Goal: Task Accomplishment & Management: Complete application form

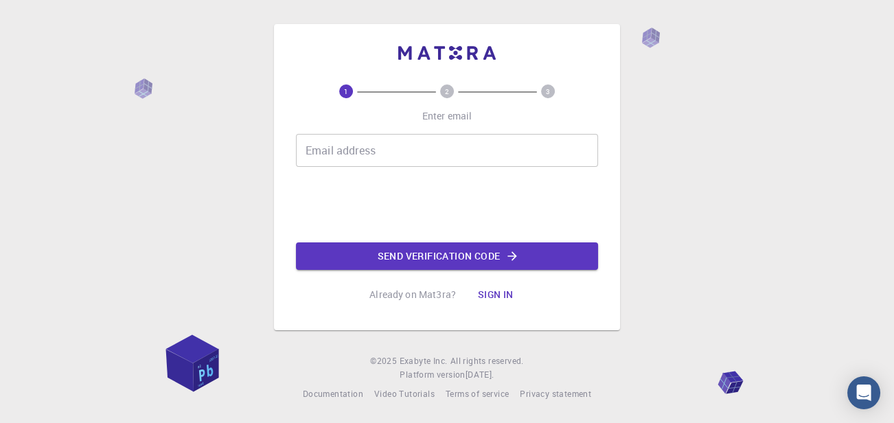
click at [406, 146] on input "Email address" at bounding box center [447, 150] width 302 height 33
click at [400, 160] on input "Email address" at bounding box center [447, 150] width 302 height 33
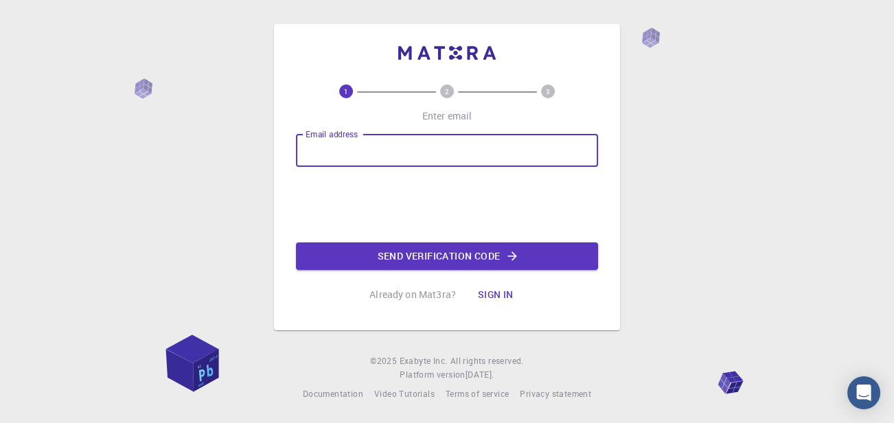
type input "[EMAIL_ADDRESS][DOMAIN_NAME]"
click at [427, 256] on button "Send verification code" at bounding box center [447, 255] width 302 height 27
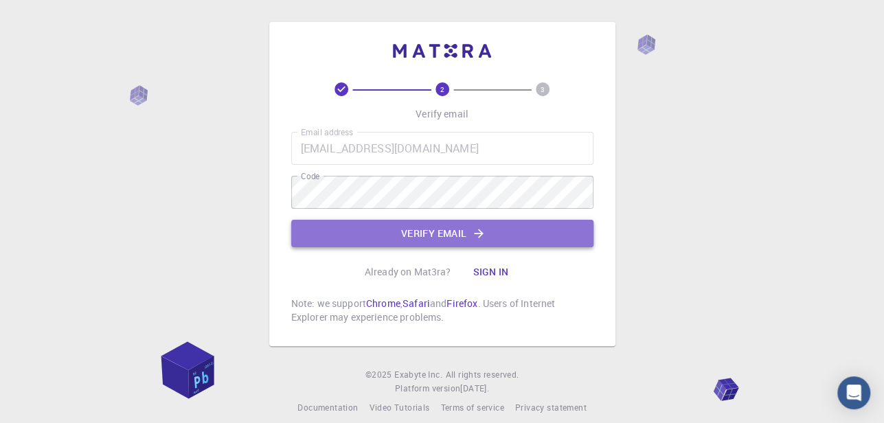
click at [446, 240] on button "Verify email" at bounding box center [442, 233] width 302 height 27
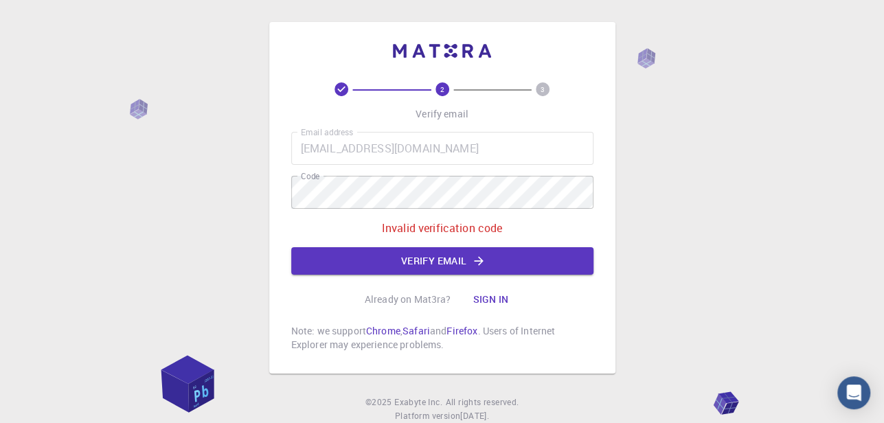
click at [491, 174] on div "Email address [EMAIL_ADDRESS][DOMAIN_NAME] Email address Code Code Invalid veri…" at bounding box center [442, 203] width 302 height 143
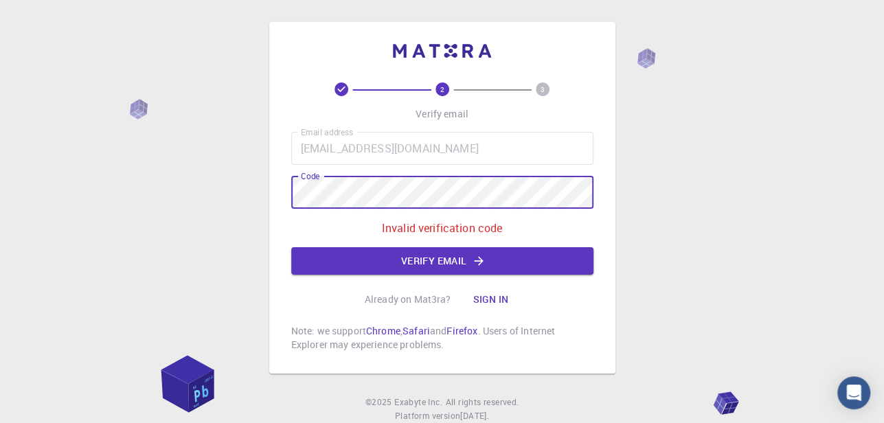
click at [227, 240] on div "2 3 Verify email Email address [EMAIL_ADDRESS][DOMAIN_NAME] Email address Code …" at bounding box center [442, 232] width 884 height 464
click at [481, 260] on icon "button" at bounding box center [479, 260] width 9 height 9
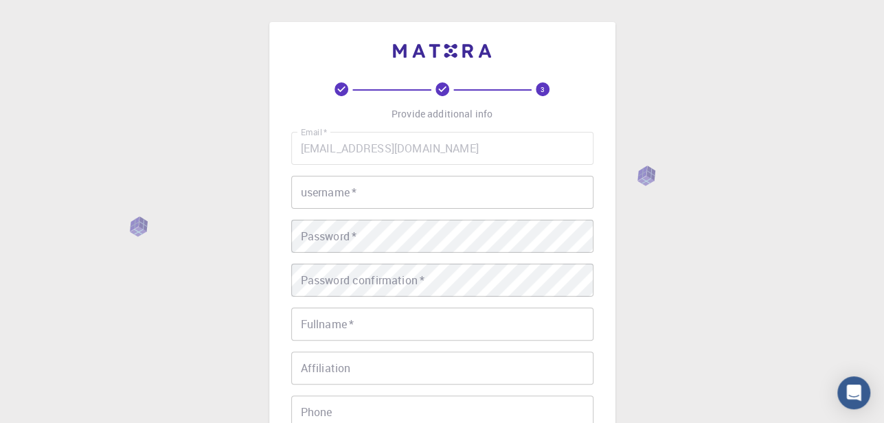
click at [459, 201] on input "username   *" at bounding box center [442, 192] width 302 height 33
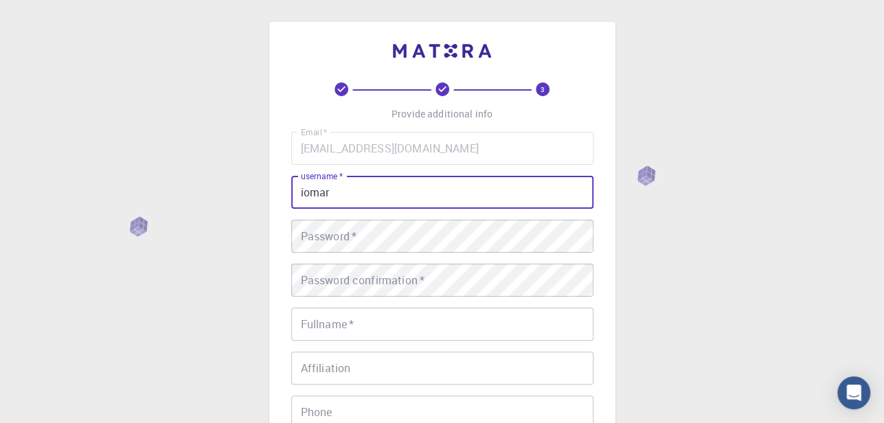
click at [306, 197] on input "iomar" at bounding box center [442, 192] width 302 height 33
type input "[PERSON_NAME]"
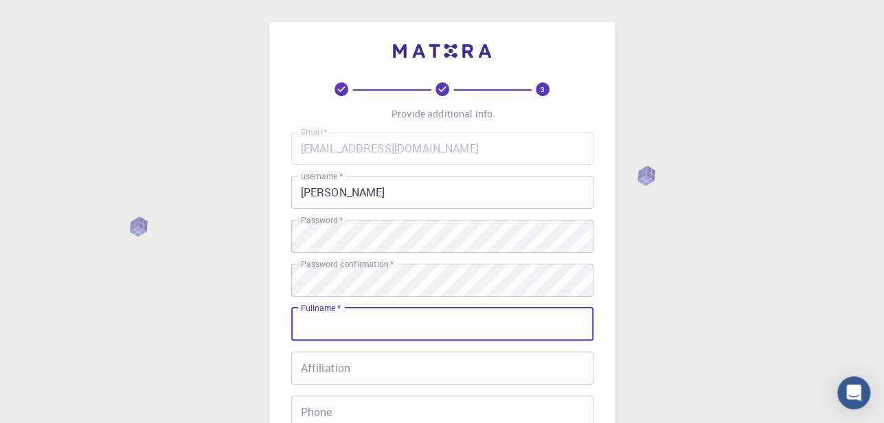
click at [422, 325] on input "Fullname   *" at bounding box center [442, 324] width 302 height 33
type input "[PERSON_NAME]"
type input "01210244145"
click at [433, 374] on input "Affiliation" at bounding box center [442, 368] width 302 height 33
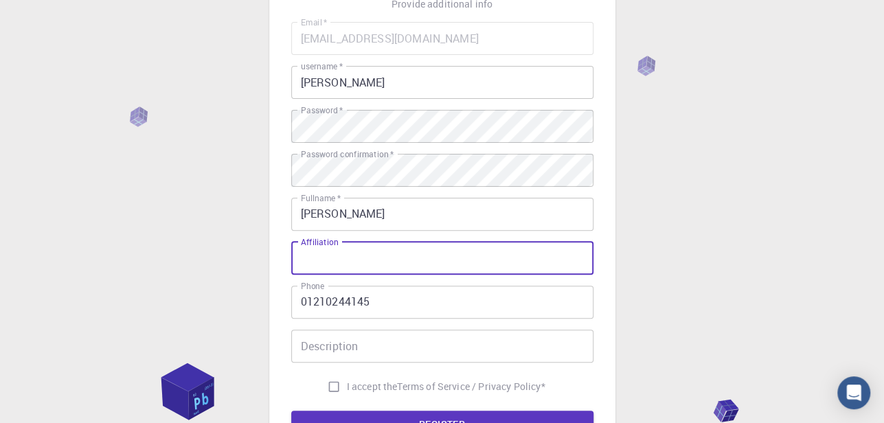
scroll to position [112, 0]
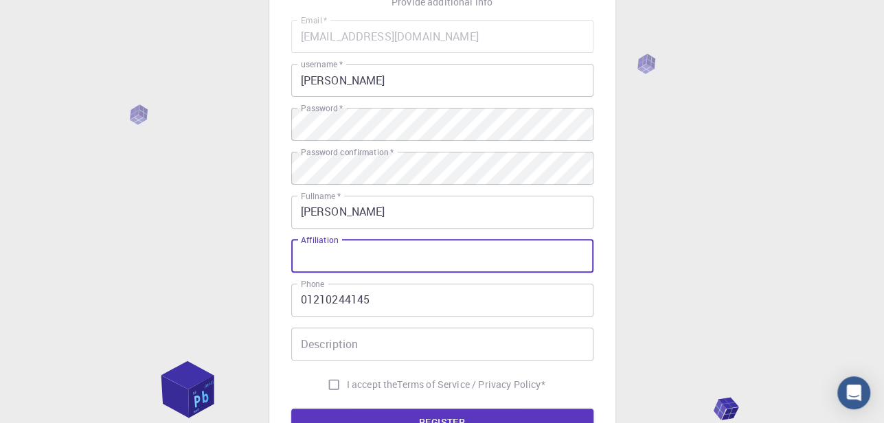
click at [422, 336] on input "Description" at bounding box center [442, 344] width 302 height 33
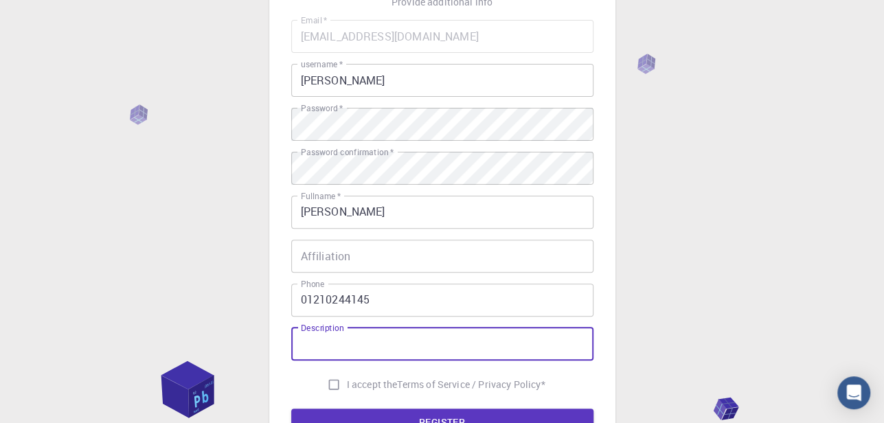
click at [333, 390] on input "I accept the Terms of Service / Privacy Policy *" at bounding box center [334, 385] width 26 height 26
checkbox input "true"
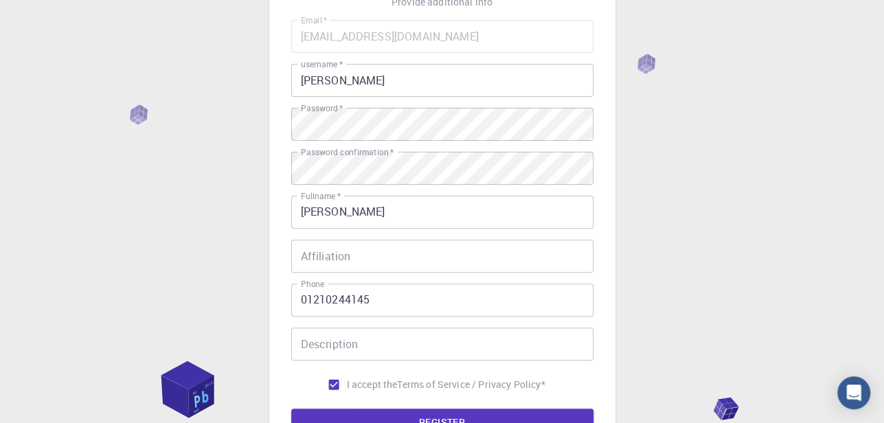
click at [370, 407] on form "Email   * [EMAIL_ADDRESS][DOMAIN_NAME] Email   * username   * omar username   *…" at bounding box center [442, 228] width 302 height 416
click at [376, 411] on button "REGISTER" at bounding box center [442, 422] width 302 height 27
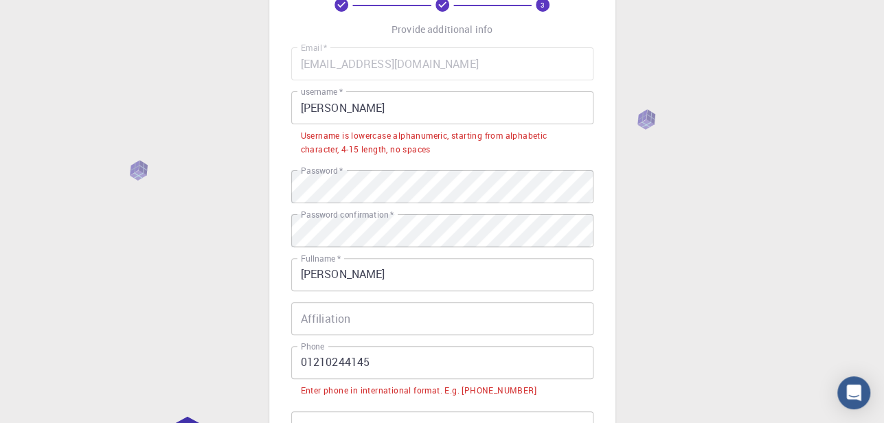
scroll to position [58, 0]
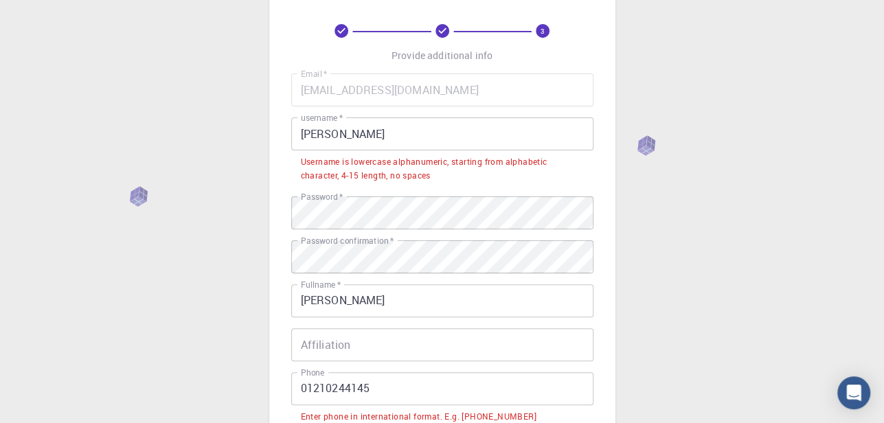
click at [302, 135] on input "[PERSON_NAME]" at bounding box center [442, 133] width 302 height 33
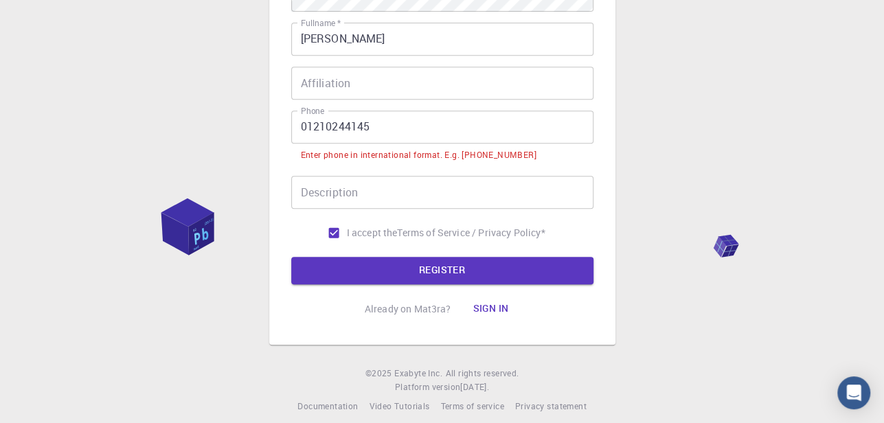
scroll to position [289, 0]
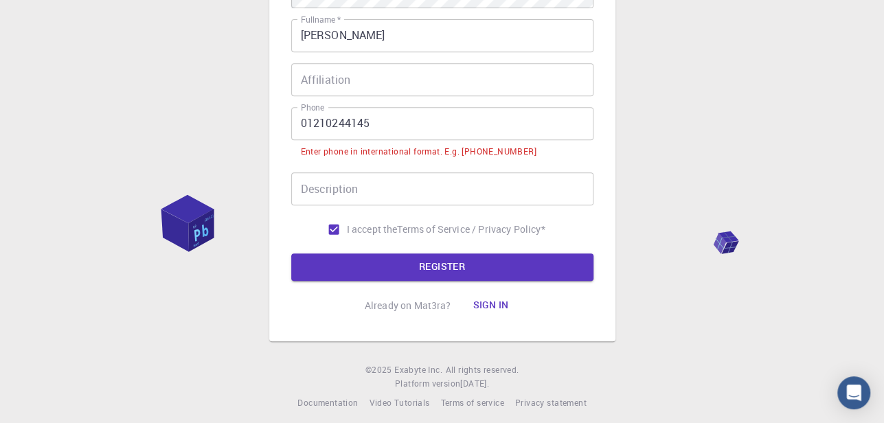
type input "iomar"
click at [295, 120] on input "01210244145" at bounding box center [442, 123] width 302 height 33
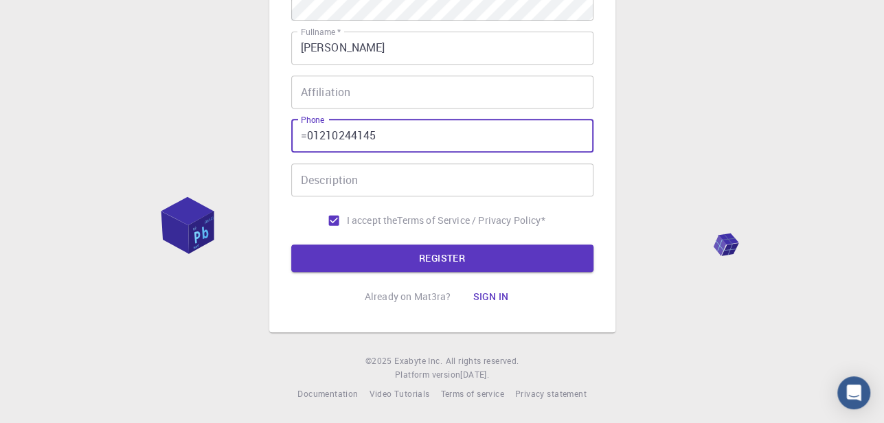
scroll to position [278, 0]
type input "[PHONE_NUMBER]"
click at [439, 255] on button "REGISTER" at bounding box center [442, 258] width 302 height 27
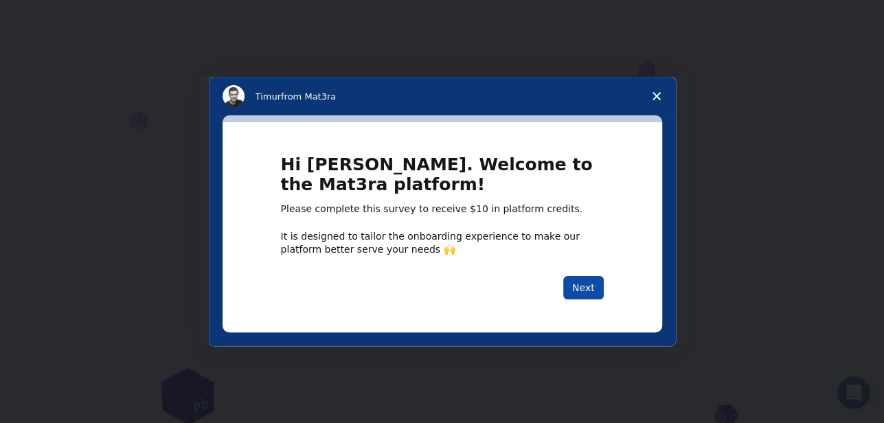
click at [577, 286] on button "Next" at bounding box center [583, 287] width 41 height 23
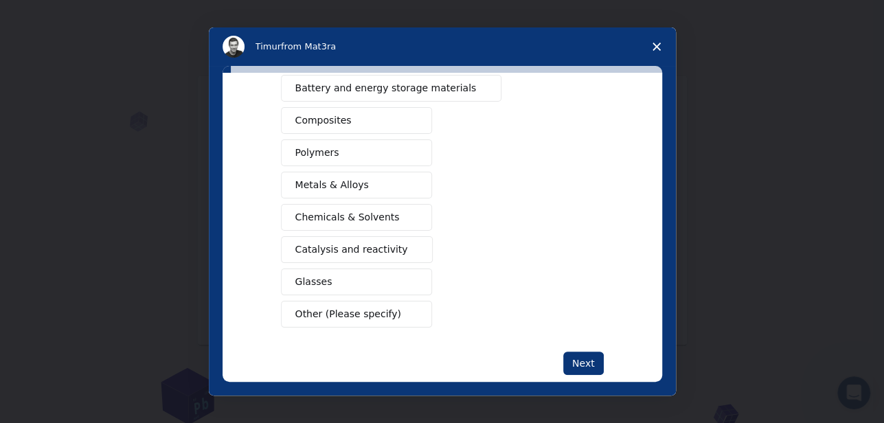
scroll to position [219, 0]
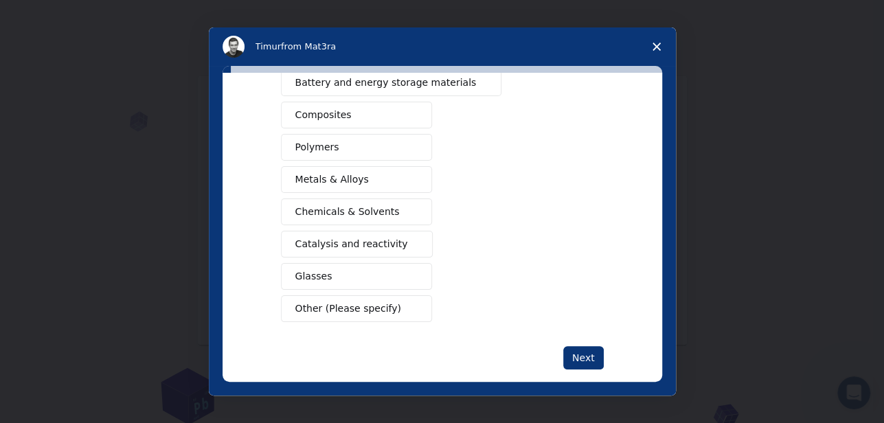
click at [386, 216] on button "Chemicals & Solvents" at bounding box center [356, 212] width 151 height 27
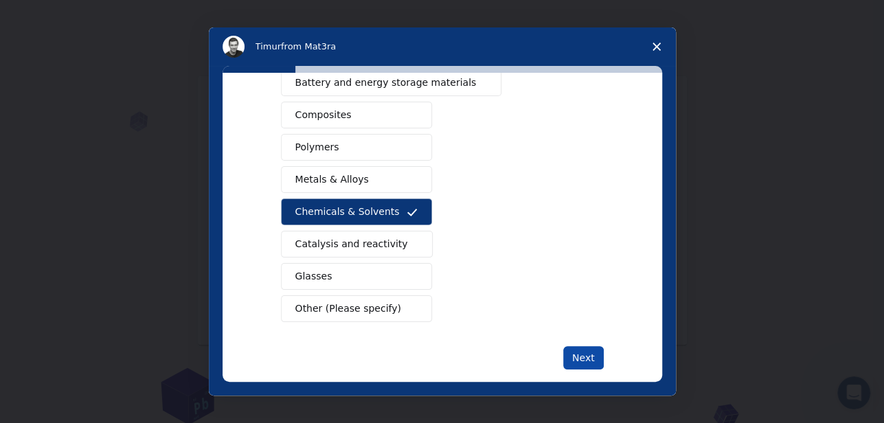
click at [584, 353] on button "Next" at bounding box center [583, 357] width 41 height 23
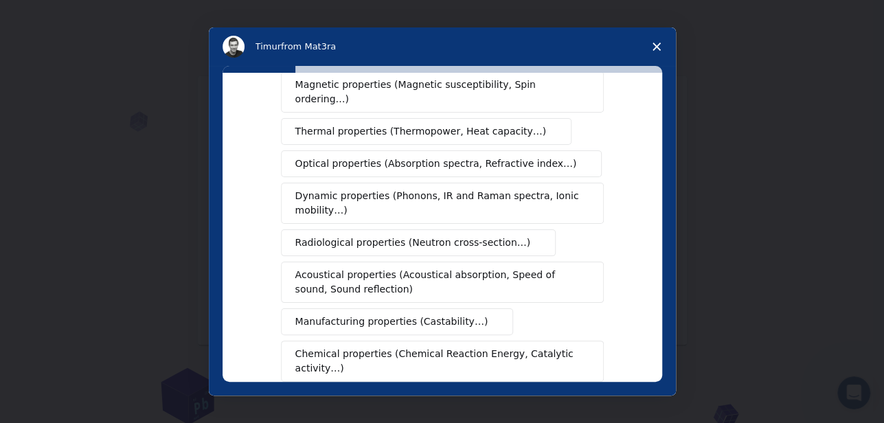
scroll to position [150, 0]
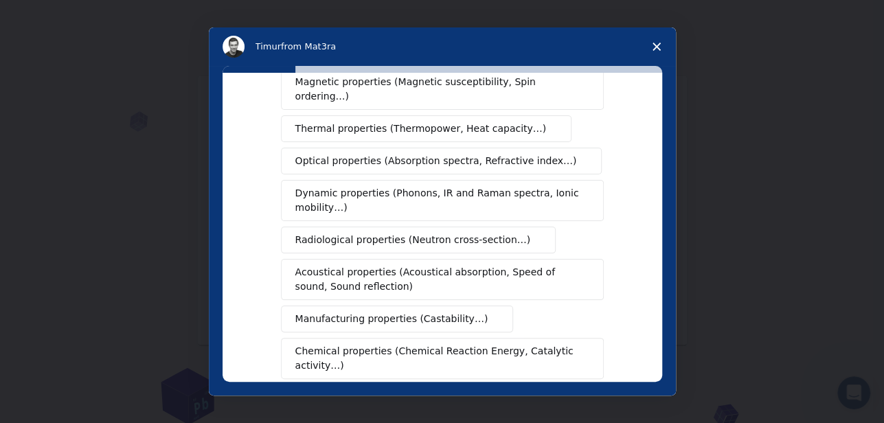
click at [497, 126] on button "Thermal properties (Thermopower, Heat capacity…)" at bounding box center [426, 128] width 291 height 27
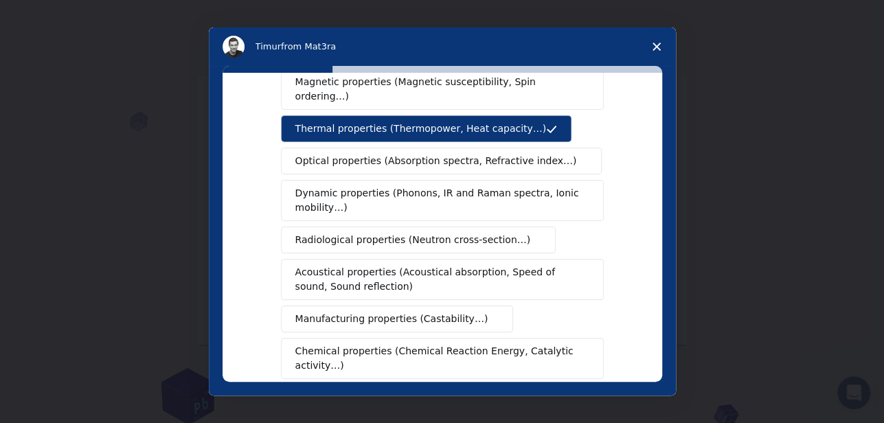
click at [495, 154] on span "Optical properties (Absorption spectra, Refractive index…)" at bounding box center [436, 161] width 282 height 14
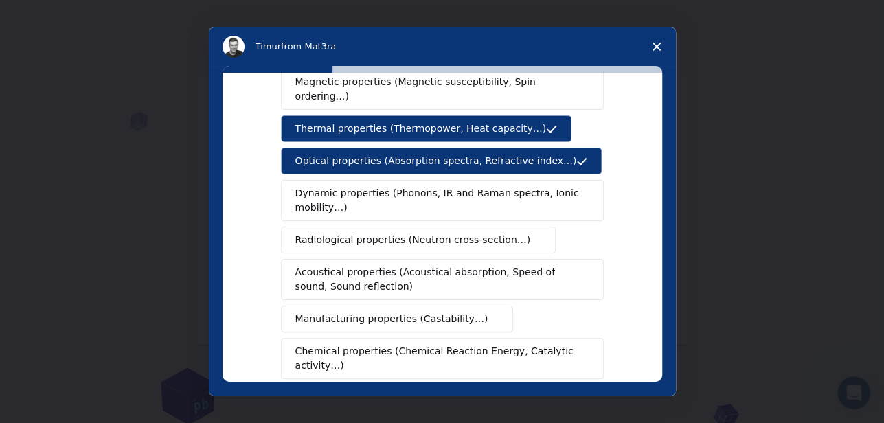
click at [493, 122] on button "Thermal properties (Thermopower, Heat capacity…)" at bounding box center [426, 128] width 291 height 27
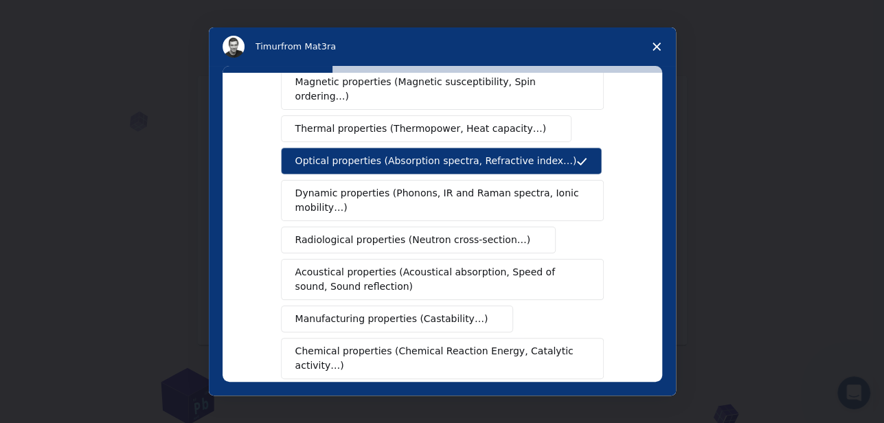
click at [457, 123] on button "Thermal properties (Thermopower, Heat capacity…)" at bounding box center [426, 128] width 291 height 27
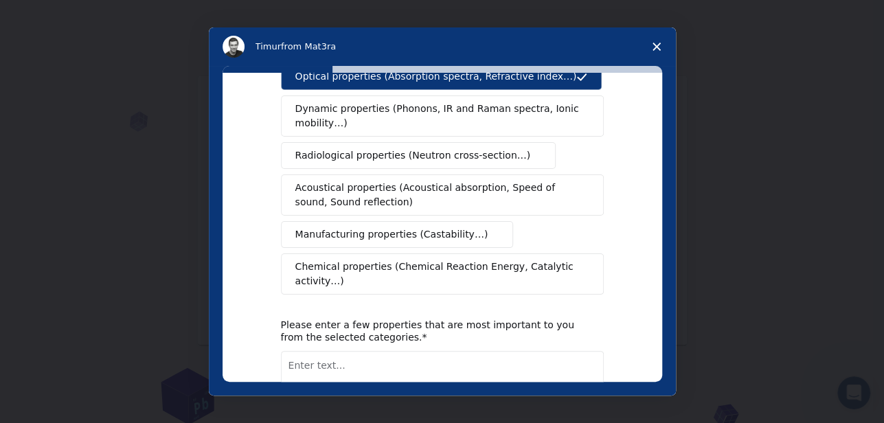
scroll to position [251, 0]
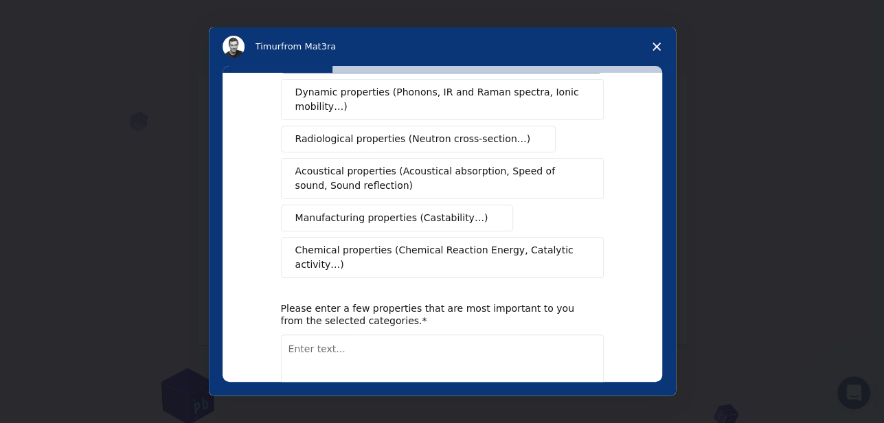
click at [475, 243] on span "Chemical properties (Chemical Reaction Energy, Catalytic activity…)" at bounding box center [437, 257] width 284 height 29
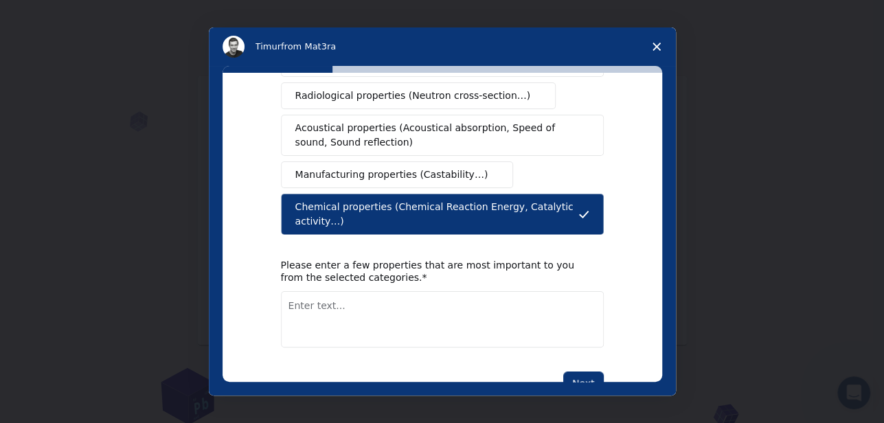
scroll to position [309, 0]
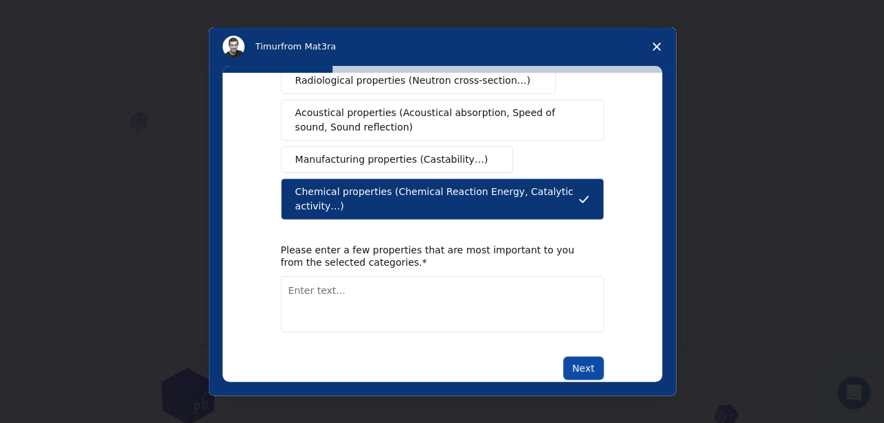
click at [585, 357] on button "Next" at bounding box center [583, 368] width 41 height 23
click at [534, 299] on textarea "Enter text..." at bounding box center [442, 304] width 323 height 56
type textarea "medical uses and reactions"
click at [581, 357] on button "Next" at bounding box center [583, 368] width 41 height 23
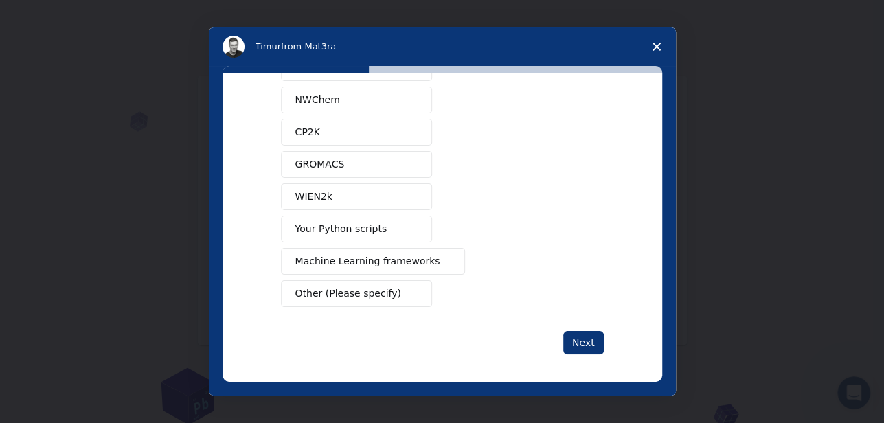
scroll to position [139, 0]
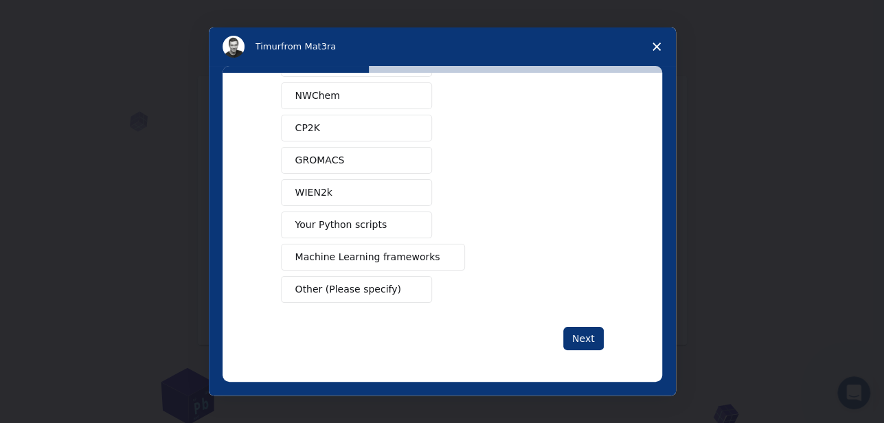
click at [409, 255] on span "Machine Learning frameworks" at bounding box center [367, 257] width 145 height 14
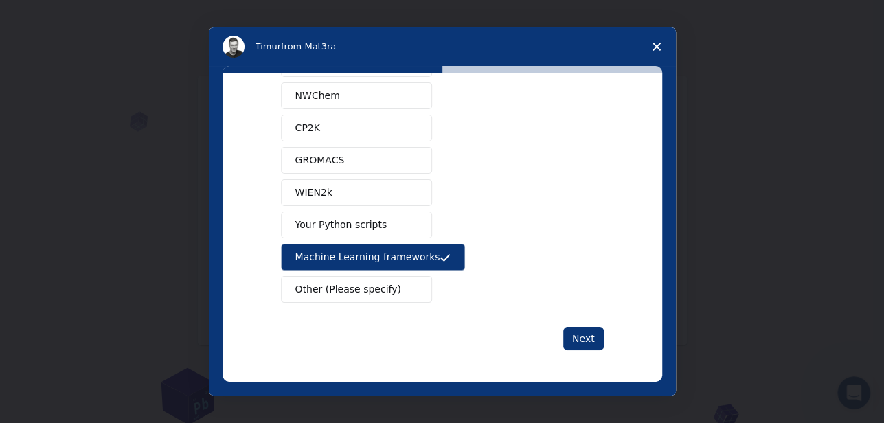
click at [393, 91] on button "NWChem" at bounding box center [356, 95] width 151 height 27
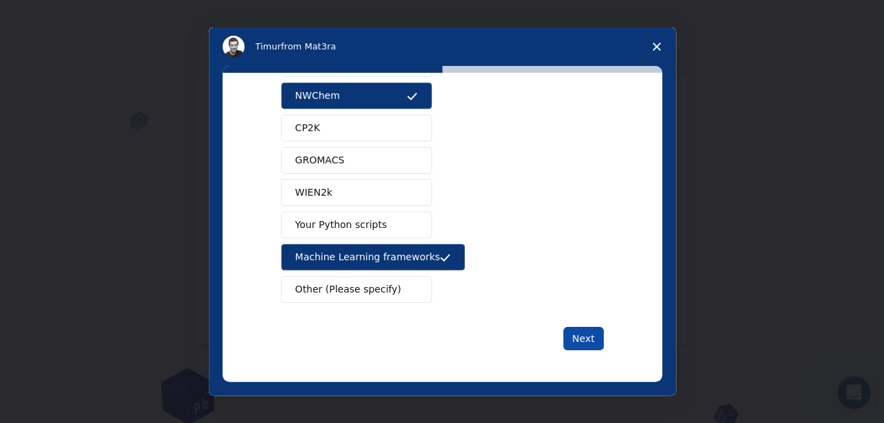
click at [580, 335] on button "Next" at bounding box center [583, 338] width 41 height 23
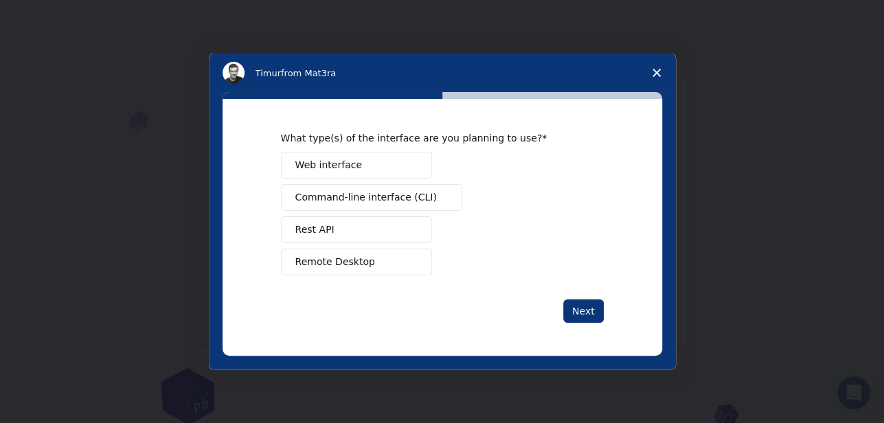
scroll to position [0, 0]
click at [404, 172] on button "Web interface" at bounding box center [356, 165] width 151 height 27
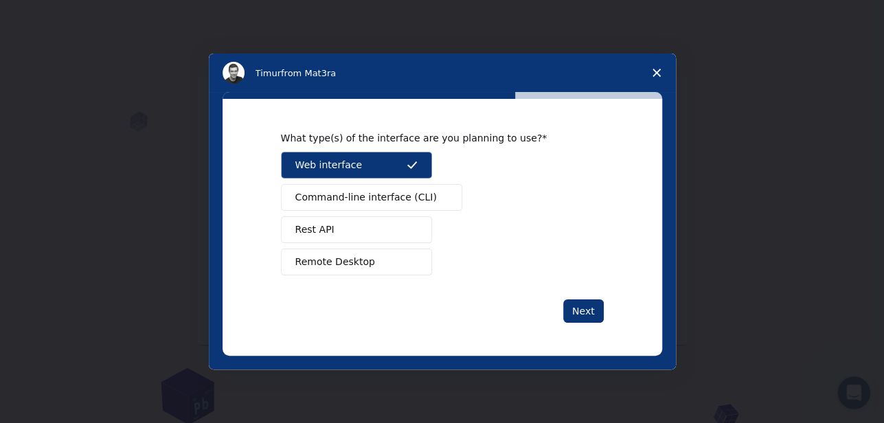
click at [377, 258] on button "Remote Desktop" at bounding box center [356, 262] width 151 height 27
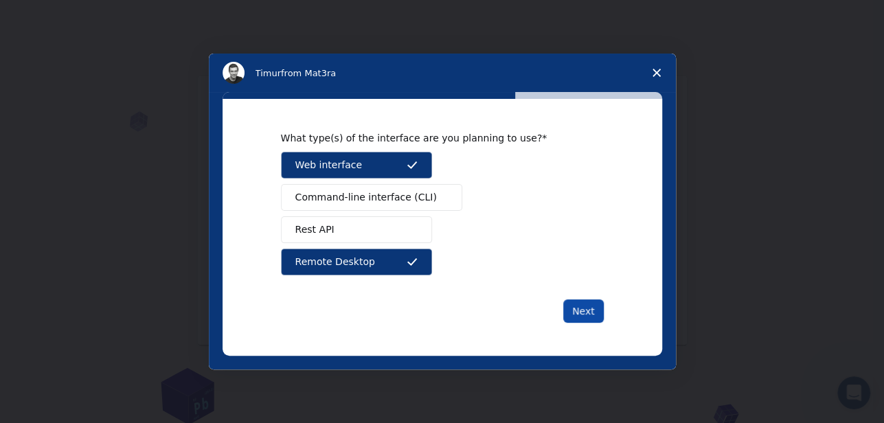
click at [585, 308] on button "Next" at bounding box center [583, 310] width 41 height 23
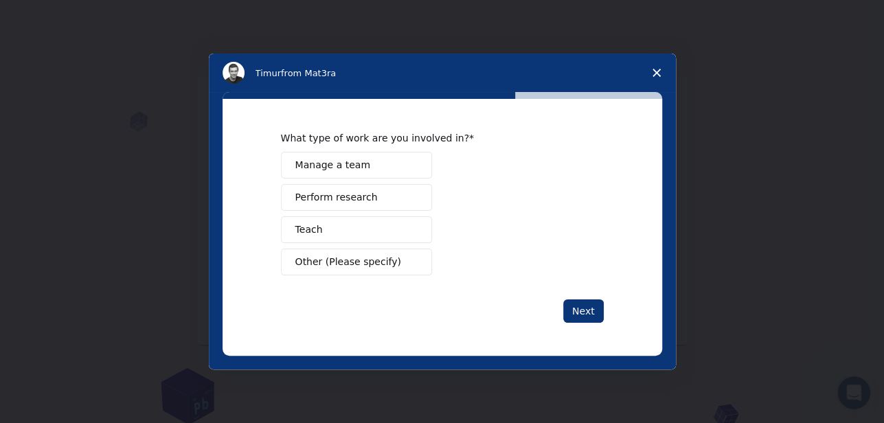
click at [375, 229] on button "Teach" at bounding box center [356, 229] width 151 height 27
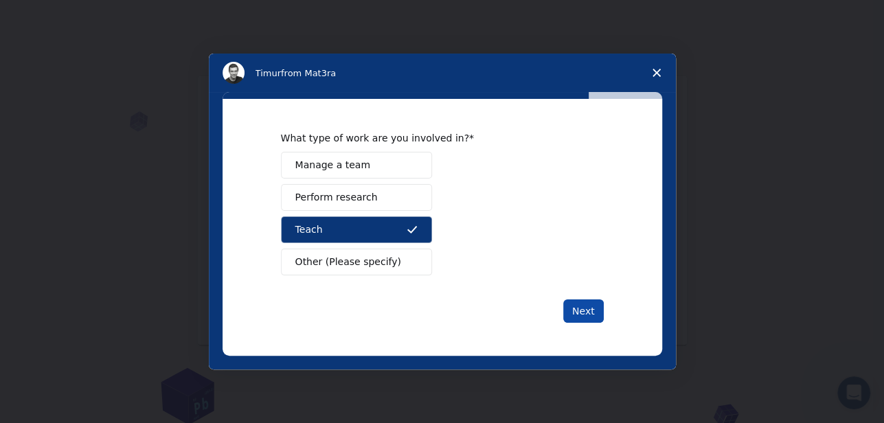
click at [583, 303] on button "Next" at bounding box center [583, 310] width 41 height 23
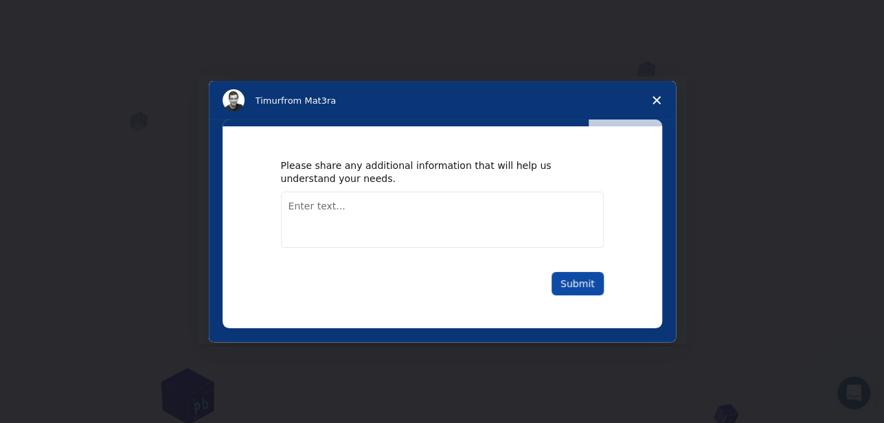
click at [600, 285] on button "Submit" at bounding box center [578, 283] width 52 height 23
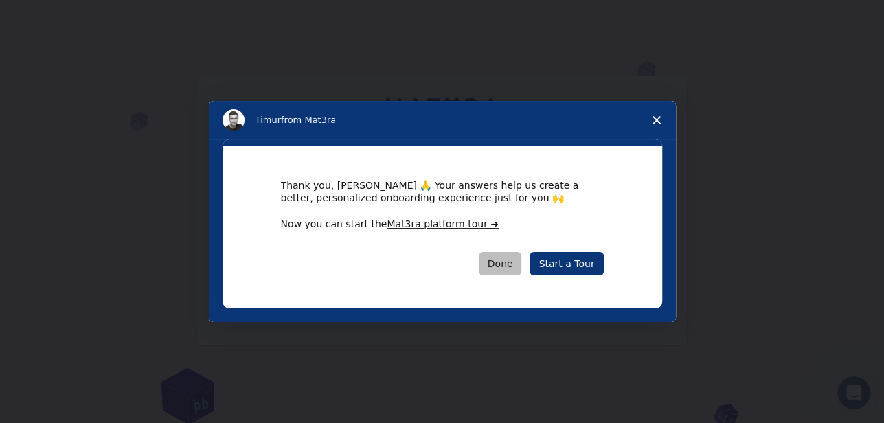
click at [513, 260] on button "Done" at bounding box center [500, 263] width 43 height 23
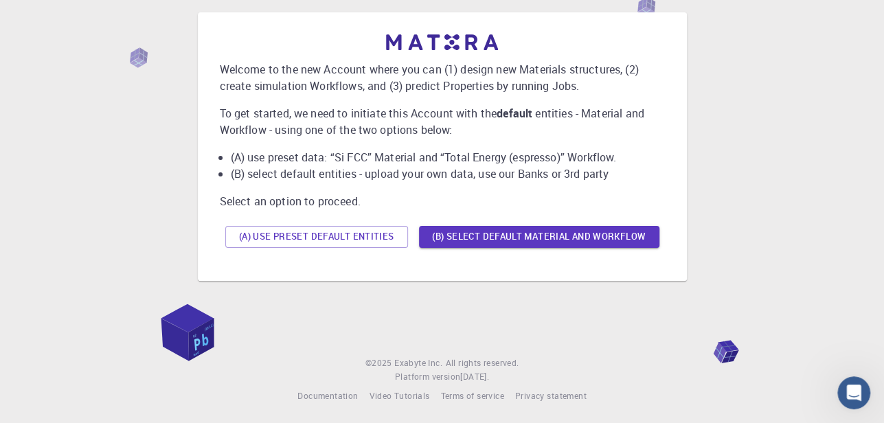
scroll to position [67, 0]
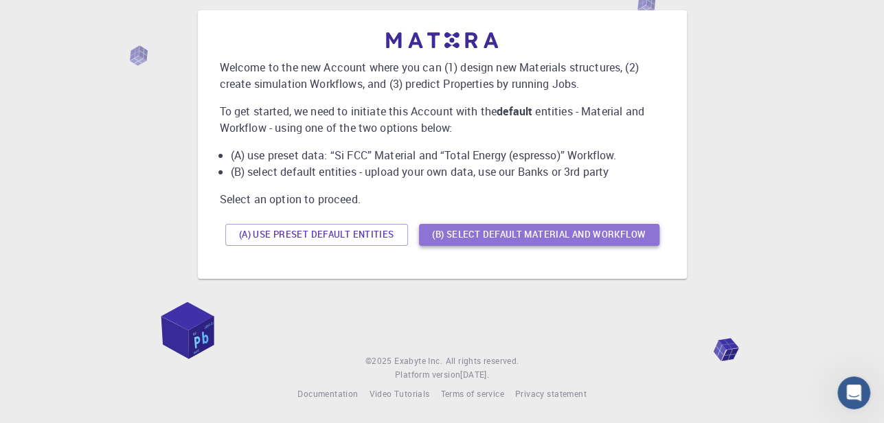
click at [481, 229] on button "(B) Select default material and workflow" at bounding box center [539, 235] width 240 height 22
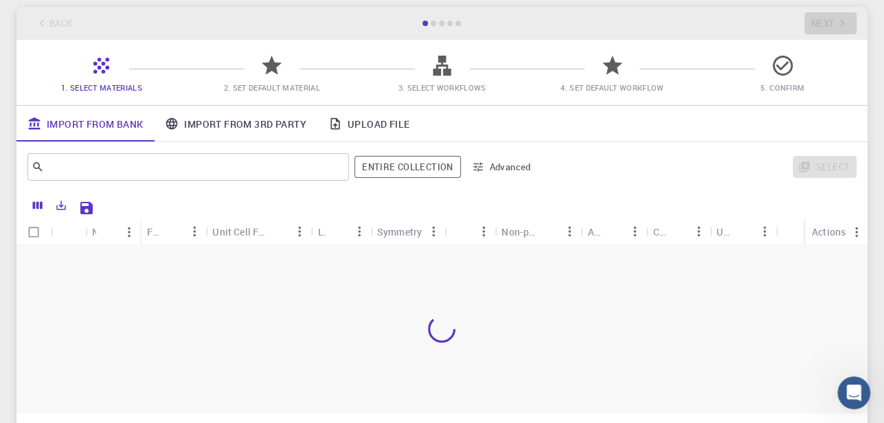
scroll to position [102, 0]
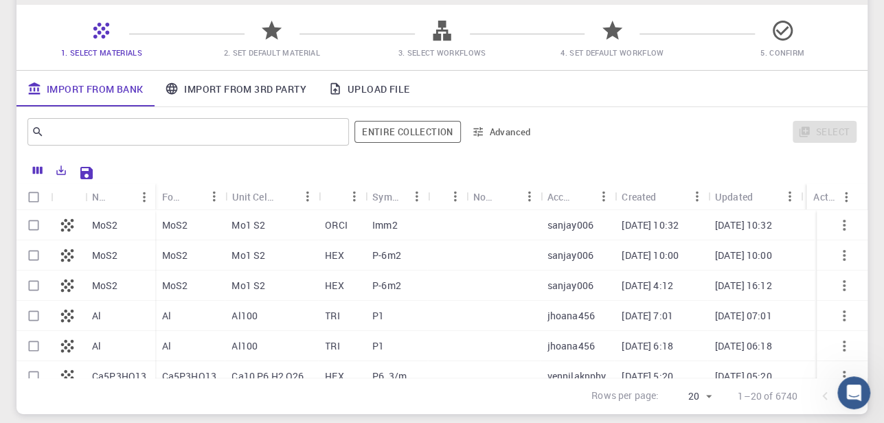
click at [272, 39] on icon at bounding box center [272, 31] width 24 height 24
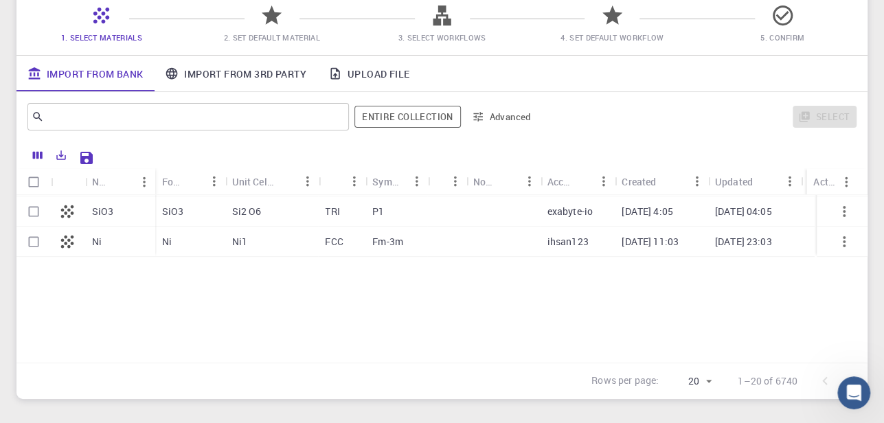
scroll to position [0, 0]
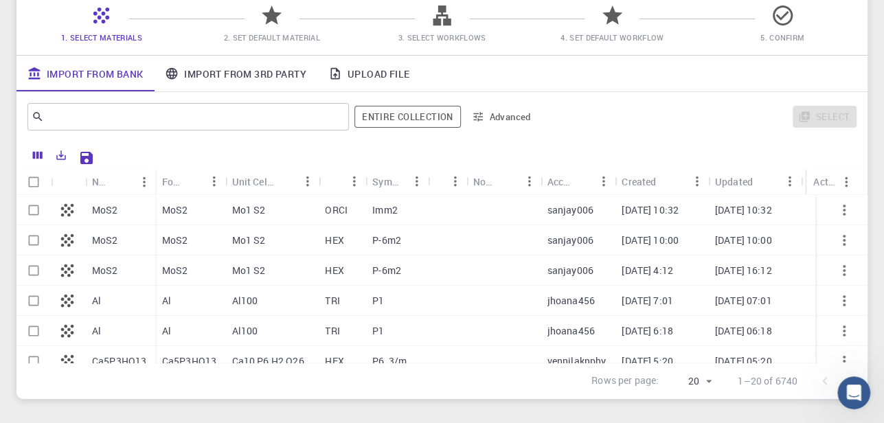
click at [281, 81] on link "Import From 3rd Party" at bounding box center [235, 74] width 163 height 36
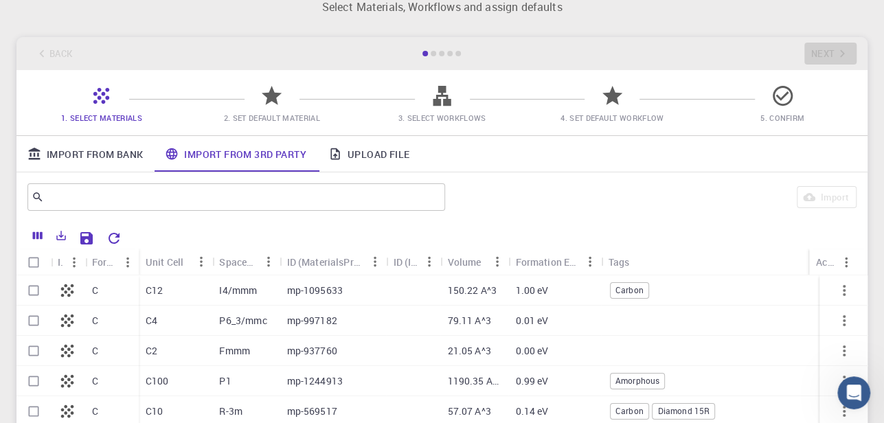
scroll to position [48, 0]
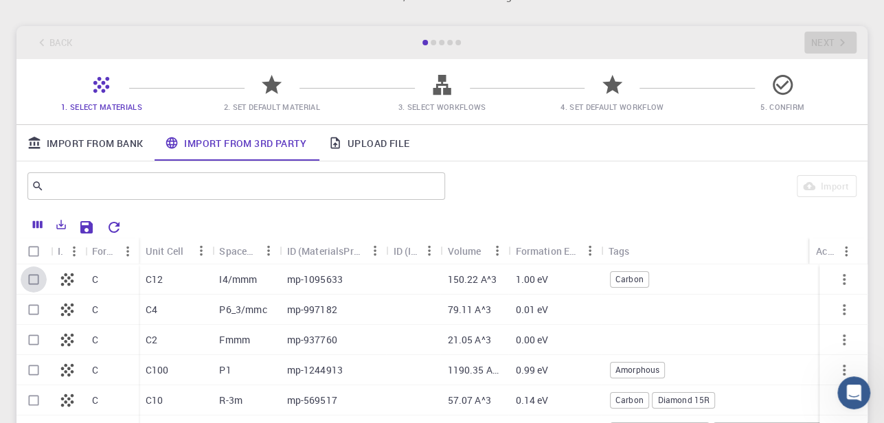
click at [38, 280] on input "Select row" at bounding box center [34, 280] width 26 height 26
checkbox input "true"
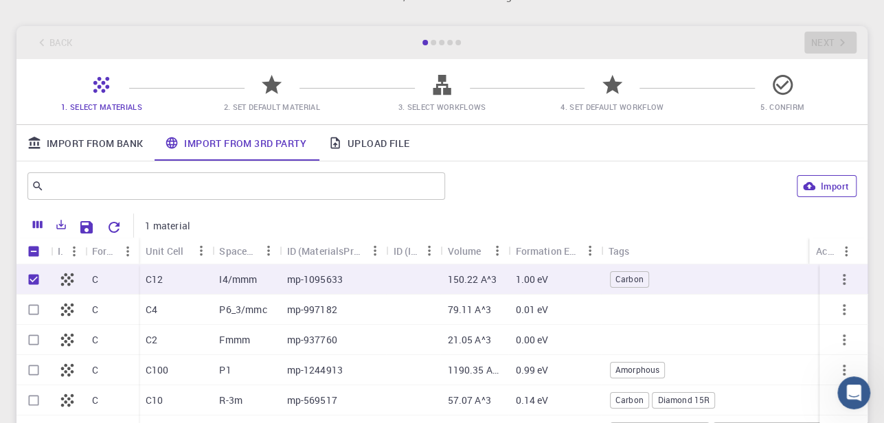
click at [816, 189] on button "Import" at bounding box center [827, 186] width 60 height 22
checkbox input "false"
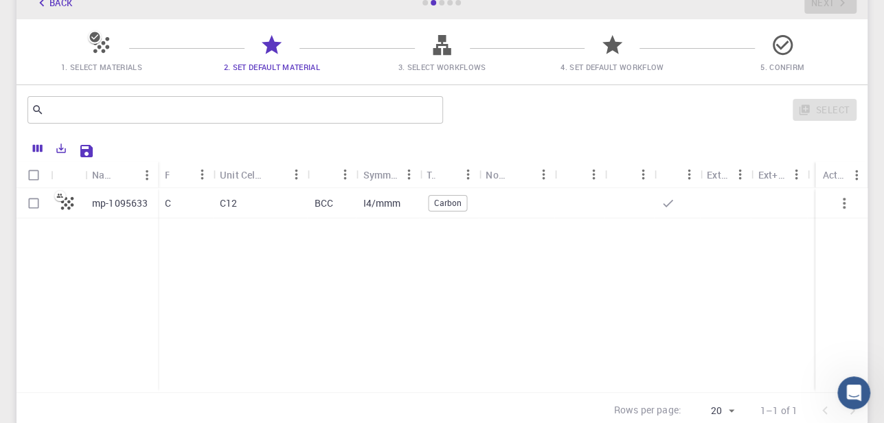
scroll to position [101, 0]
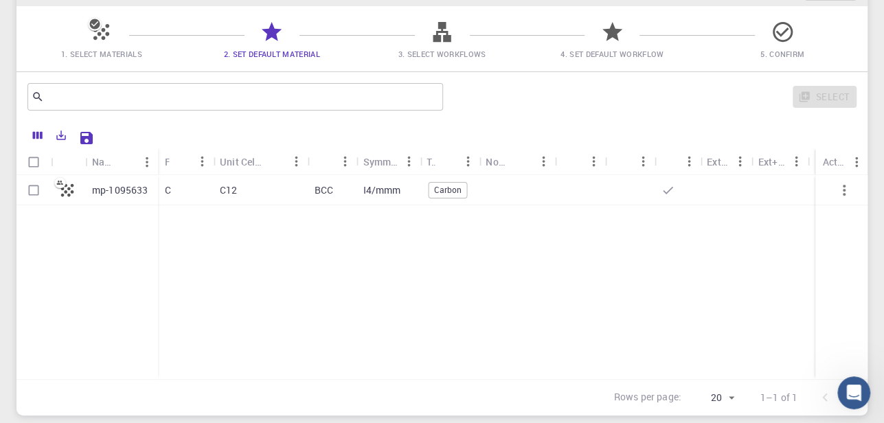
click at [289, 198] on div "C12" at bounding box center [260, 190] width 95 height 30
checkbox input "true"
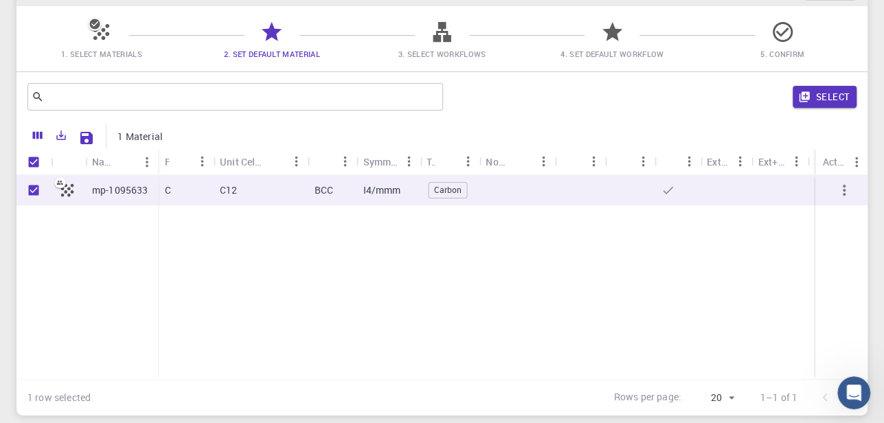
click at [813, 89] on button "Select" at bounding box center [825, 97] width 64 height 22
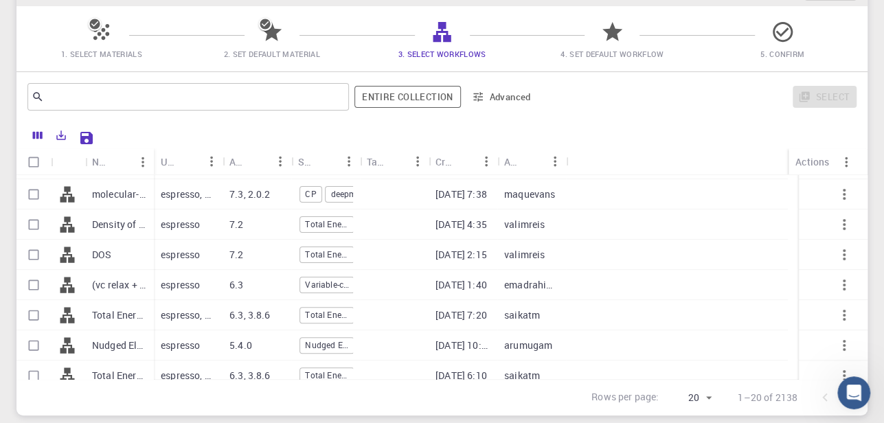
scroll to position [224, 0]
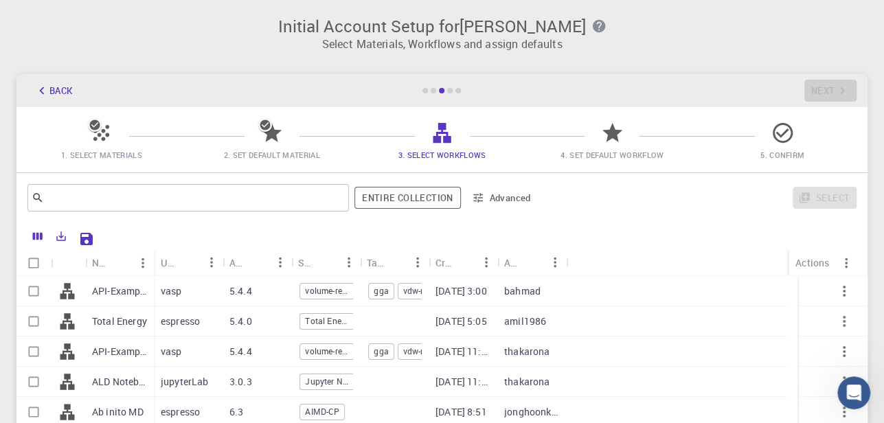
click at [67, 105] on div "Back Next" at bounding box center [441, 90] width 851 height 33
click at [55, 87] on button "Back" at bounding box center [53, 91] width 52 height 22
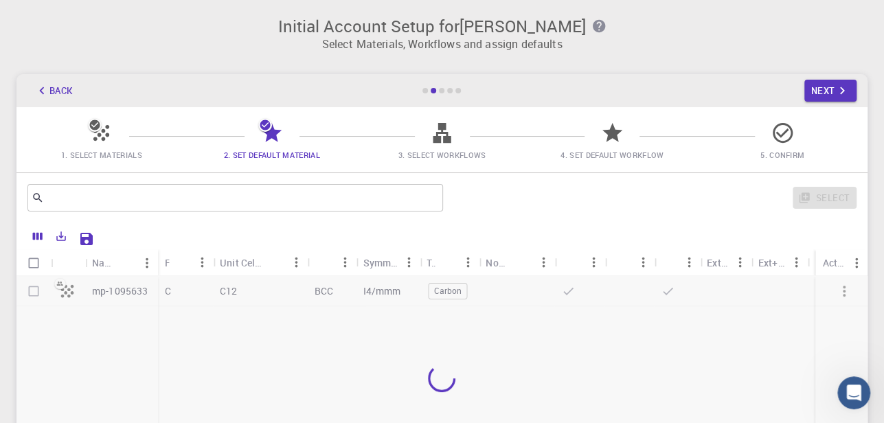
click at [55, 87] on button "Back" at bounding box center [53, 91] width 52 height 22
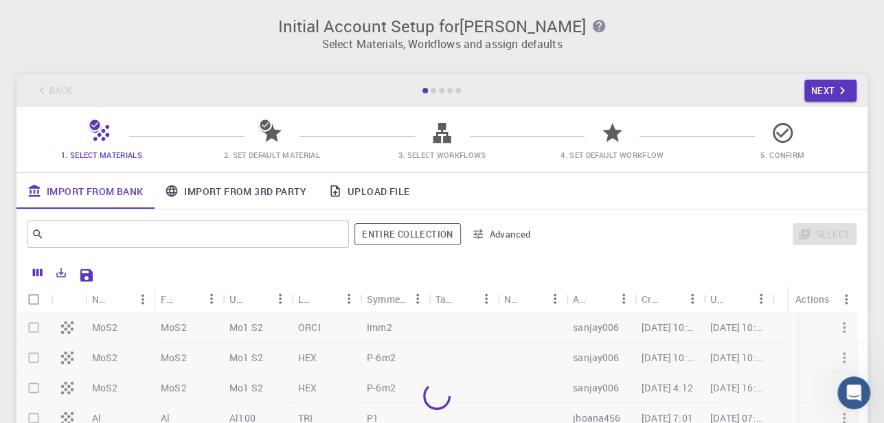
click at [55, 87] on div "Back Next" at bounding box center [441, 90] width 851 height 33
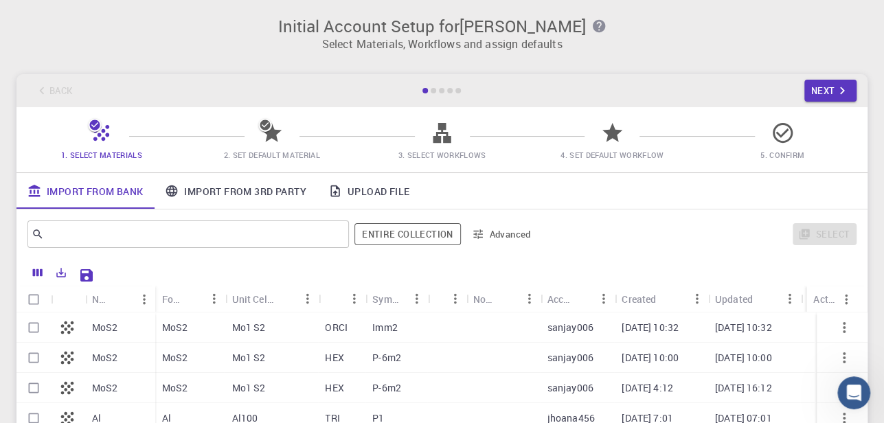
click at [41, 100] on div "Back Next" at bounding box center [441, 90] width 851 height 33
click at [43, 99] on div "Back Next" at bounding box center [441, 90] width 851 height 33
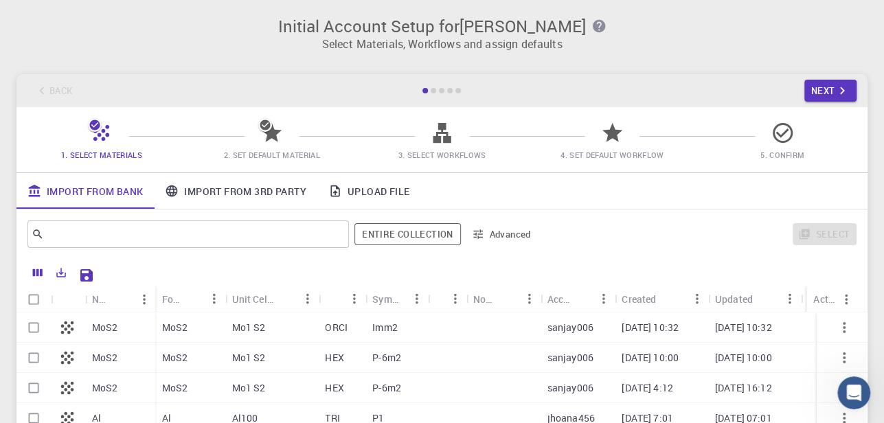
click at [44, 98] on div "Back Next" at bounding box center [441, 90] width 851 height 33
click at [45, 98] on div "Back Next" at bounding box center [441, 90] width 851 height 33
click at [420, 45] on p "Select Materials, Workflows and assign defaults" at bounding box center [442, 44] width 835 height 16
click at [839, 91] on icon "button" at bounding box center [842, 90] width 15 height 15
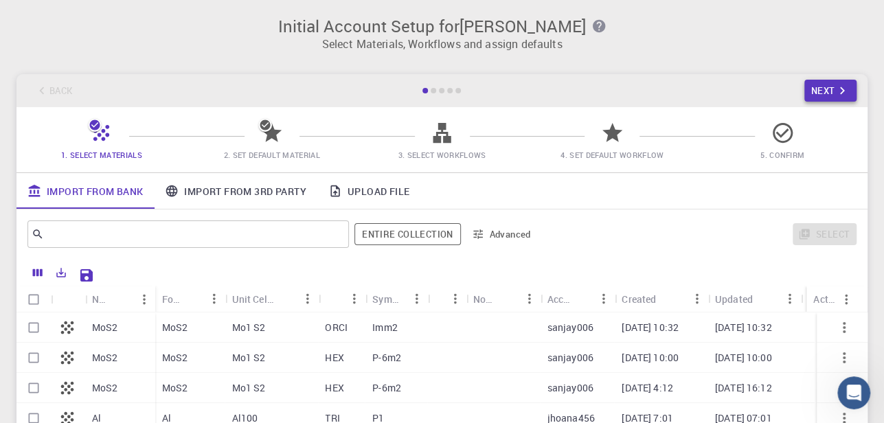
click at [839, 91] on div "Back Next" at bounding box center [441, 90] width 851 height 33
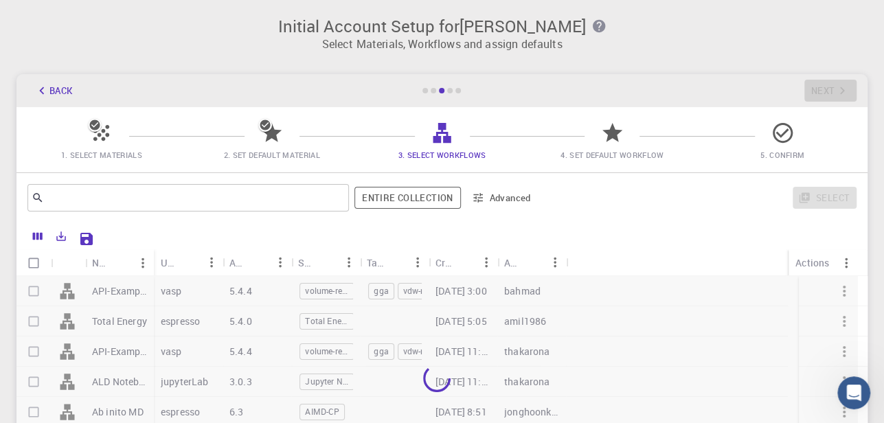
click at [839, 91] on div "Back Next" at bounding box center [441, 90] width 851 height 33
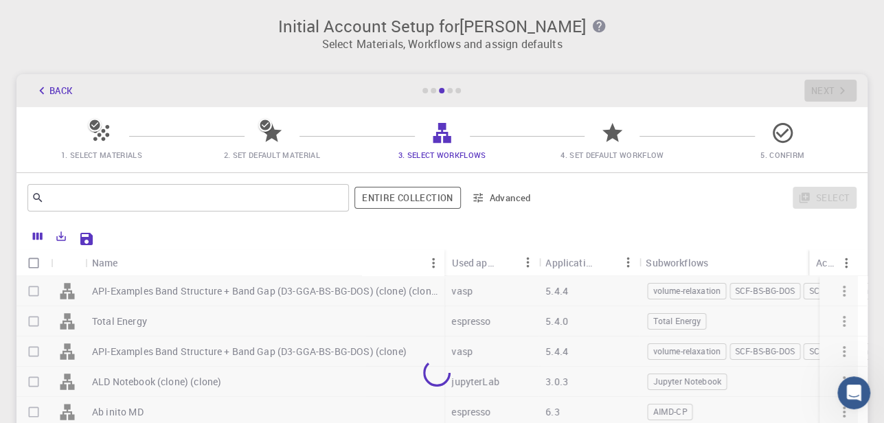
click at [839, 91] on div "Back Next" at bounding box center [441, 90] width 851 height 33
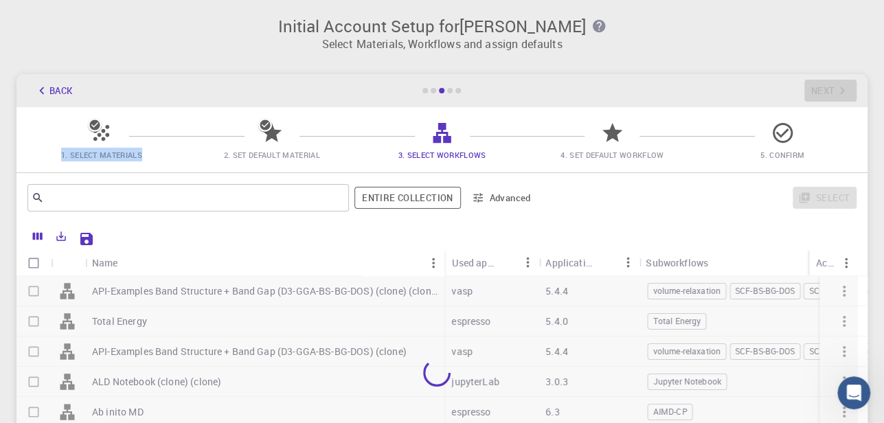
click at [840, 91] on div "Back Next" at bounding box center [441, 90] width 851 height 33
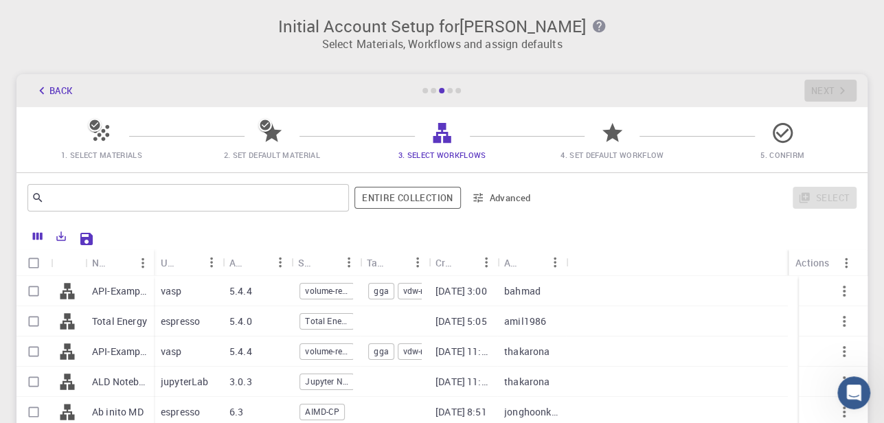
click at [198, 311] on div "espresso" at bounding box center [188, 321] width 69 height 30
checkbox input "true"
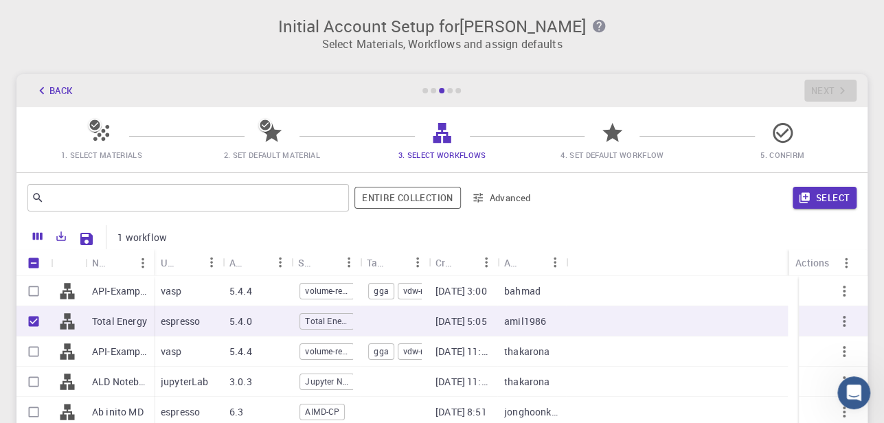
click at [216, 294] on div "vasp" at bounding box center [188, 291] width 69 height 30
checkbox input "true"
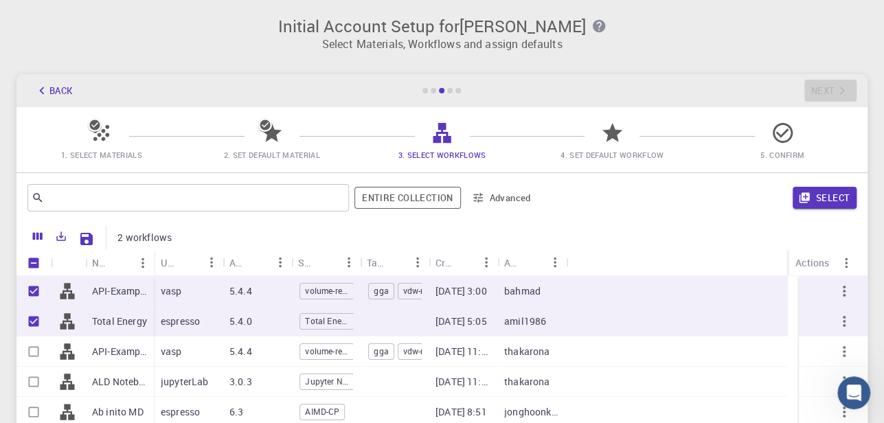
click at [192, 352] on div "vasp" at bounding box center [188, 352] width 69 height 30
checkbox input "true"
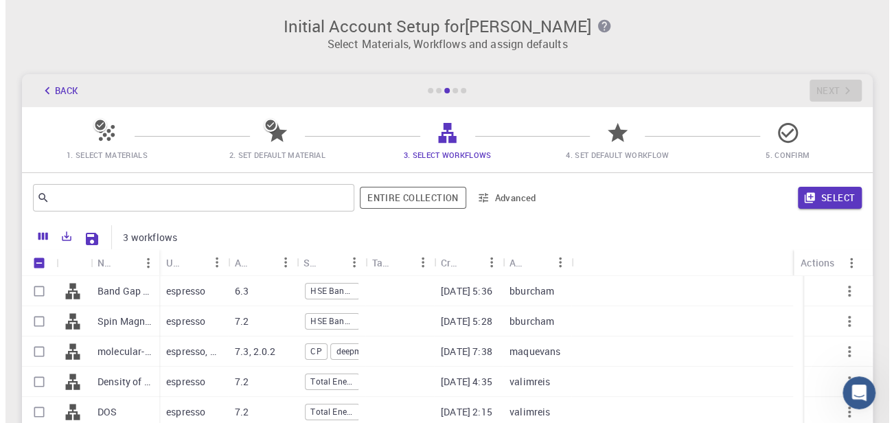
scroll to position [155, 0]
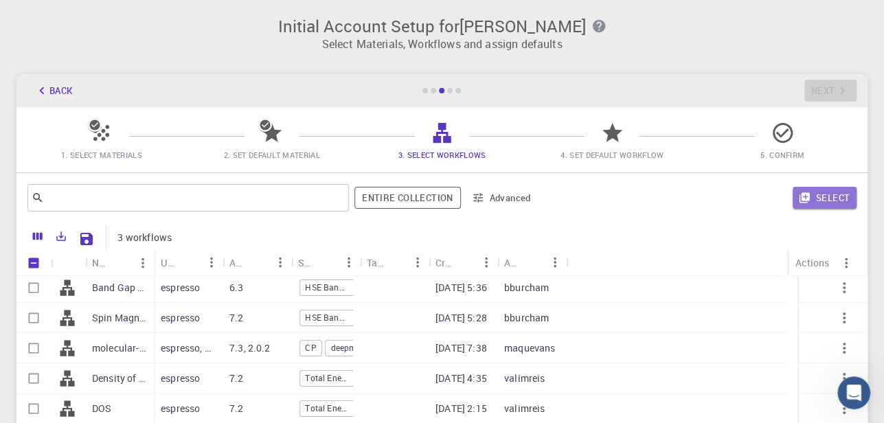
drag, startPoint x: 837, startPoint y: 196, endPoint x: 829, endPoint y: 93, distance: 103.4
click at [837, 197] on button "Select" at bounding box center [825, 198] width 64 height 22
click at [835, 84] on div "Back Next" at bounding box center [441, 90] width 851 height 33
click at [834, 84] on div "Back Next" at bounding box center [441, 90] width 851 height 33
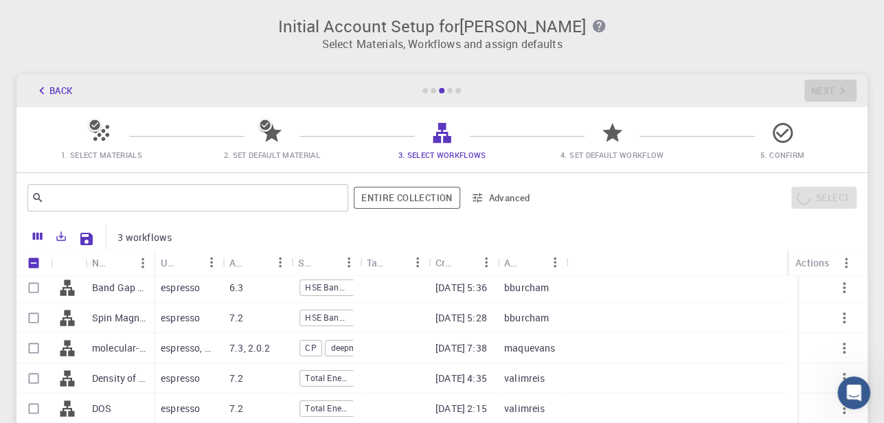
click at [834, 84] on div "Back Next" at bounding box center [441, 90] width 851 height 33
click at [834, 85] on div "Back Next" at bounding box center [441, 90] width 851 height 33
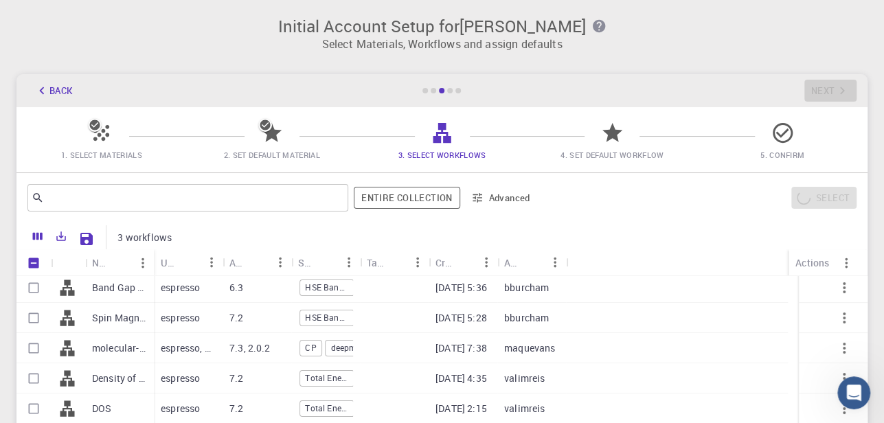
click at [834, 85] on div "Back Next" at bounding box center [441, 90] width 851 height 33
click at [834, 86] on div "Back Next" at bounding box center [441, 90] width 851 height 33
click at [834, 87] on div "Back Next" at bounding box center [441, 90] width 851 height 33
click at [833, 87] on div "Back Next" at bounding box center [441, 90] width 851 height 33
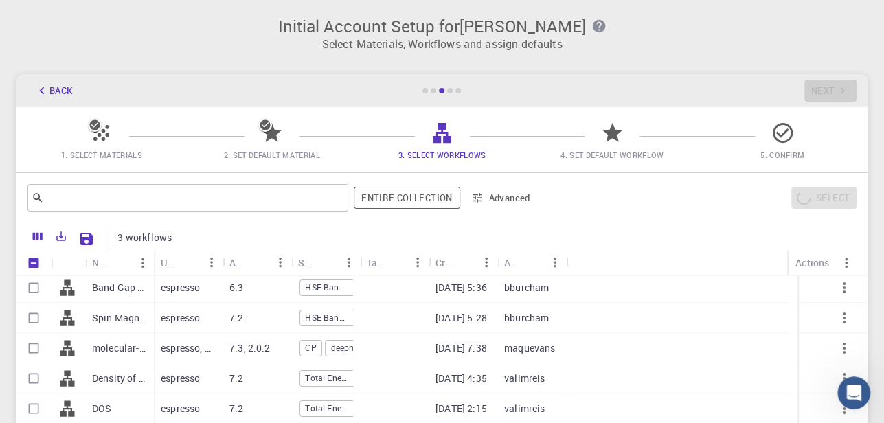
click at [833, 87] on div "Back Next" at bounding box center [441, 90] width 851 height 33
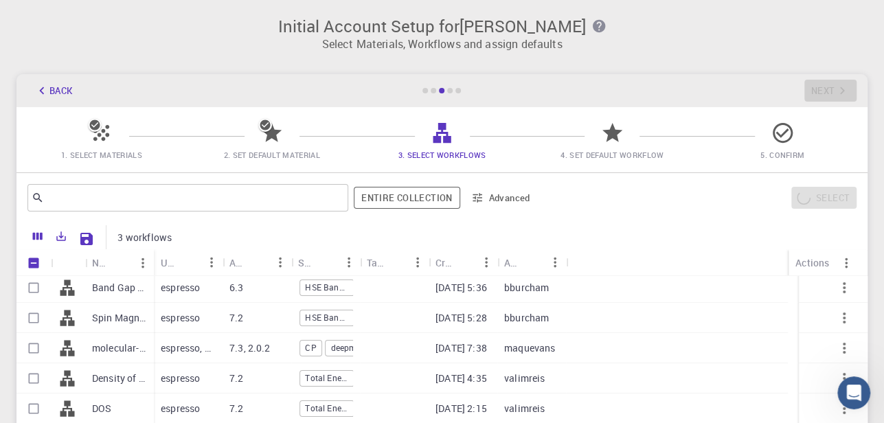
click at [833, 87] on div "Back Next" at bounding box center [441, 90] width 851 height 33
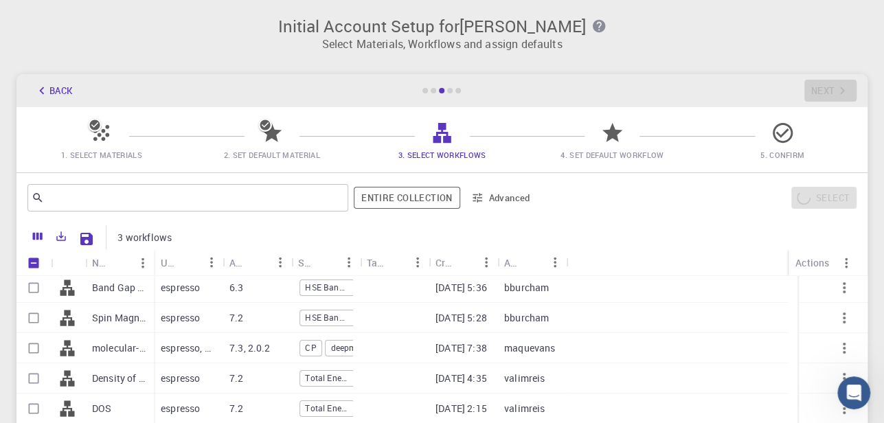
click at [833, 87] on div "Back Next" at bounding box center [441, 90] width 851 height 33
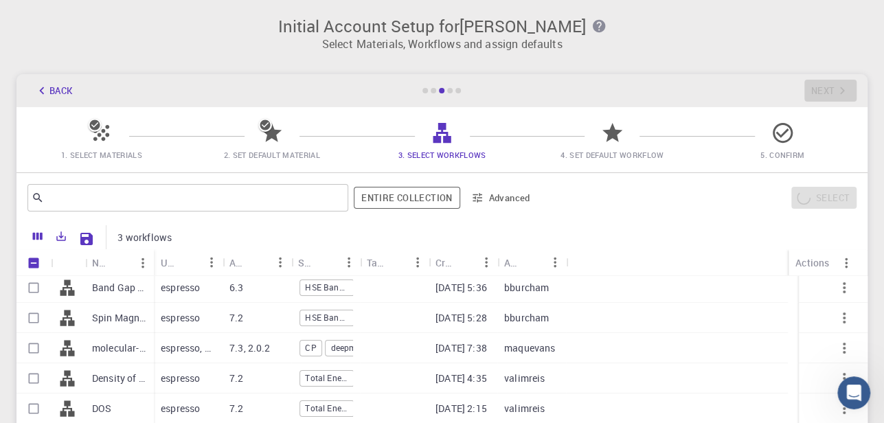
click at [833, 87] on div "Back Next" at bounding box center [441, 90] width 851 height 33
click at [605, 134] on icon at bounding box center [612, 133] width 24 height 24
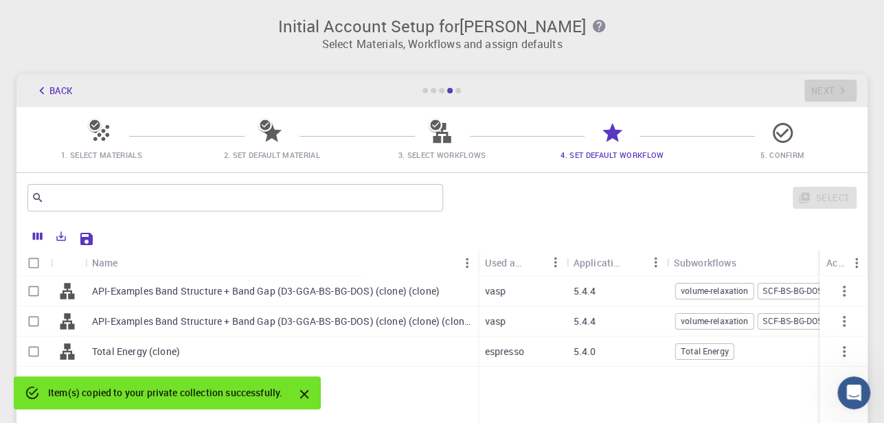
click at [341, 286] on p "API-Examples Band Structure + Band Gap (D3-GGA-BS-BG-DOS) (clone) (clone)" at bounding box center [266, 291] width 348 height 14
checkbox input "true"
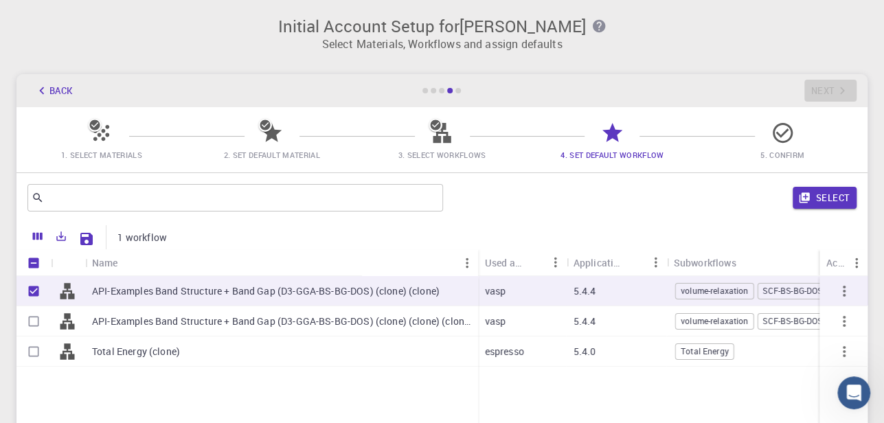
click at [328, 317] on p "API-Examples Band Structure + Band Gap (D3-GGA-BS-BG-DOS) (clone) (clone) (clon…" at bounding box center [281, 322] width 379 height 14
checkbox input "true"
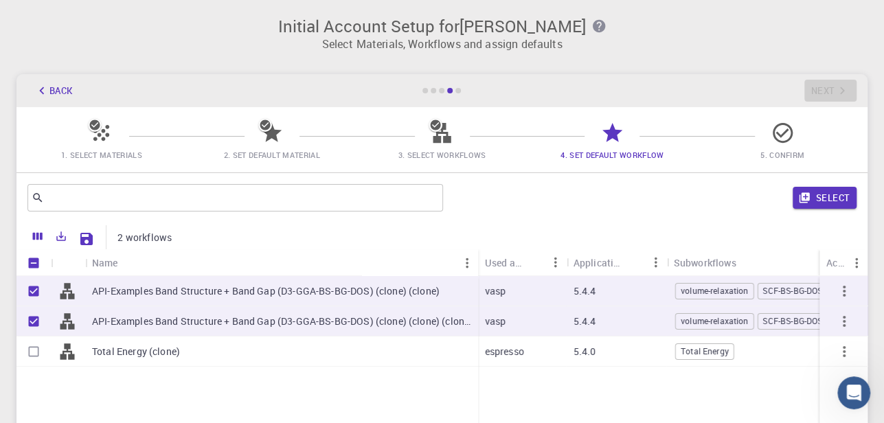
click at [325, 341] on div "Total Energy (clone)" at bounding box center [281, 352] width 393 height 30
checkbox input "true"
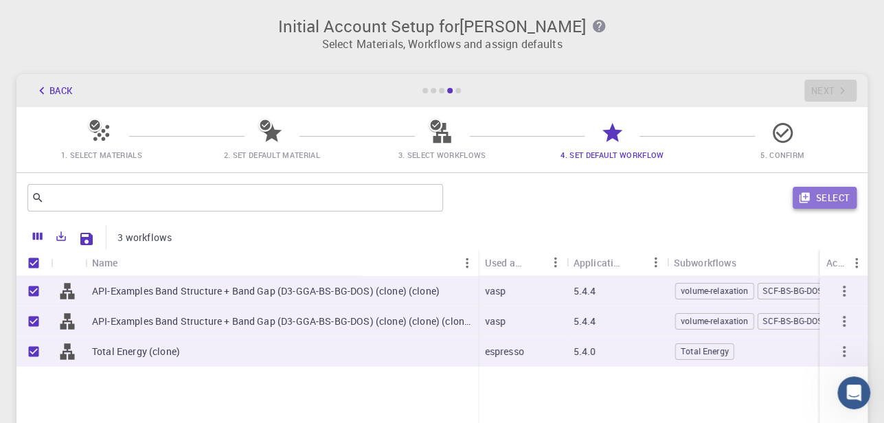
click at [837, 190] on button "Select" at bounding box center [825, 198] width 64 height 22
checkbox input "false"
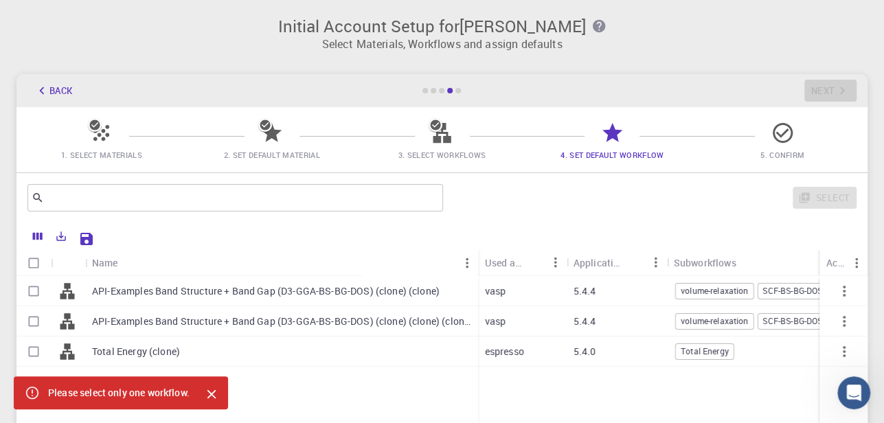
click at [332, 318] on p "API-Examples Band Structure + Band Gap (D3-GGA-BS-BG-DOS) (clone) (clone) (clon…" at bounding box center [281, 322] width 379 height 14
checkbox input "true"
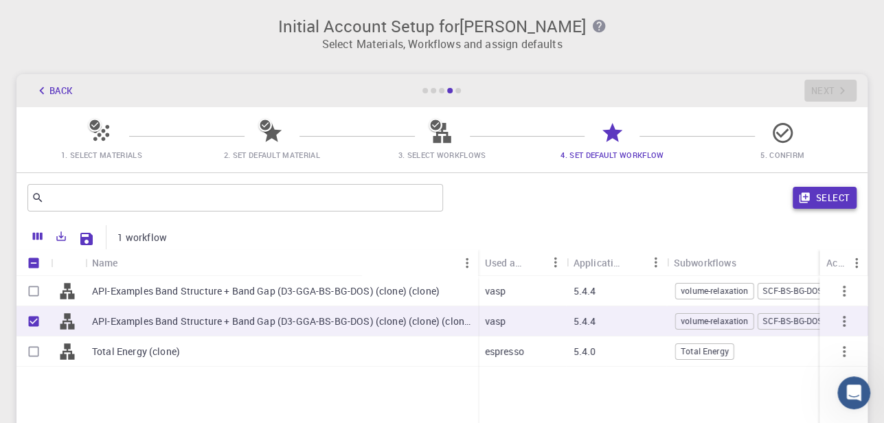
click at [804, 200] on icon "button" at bounding box center [804, 198] width 10 height 10
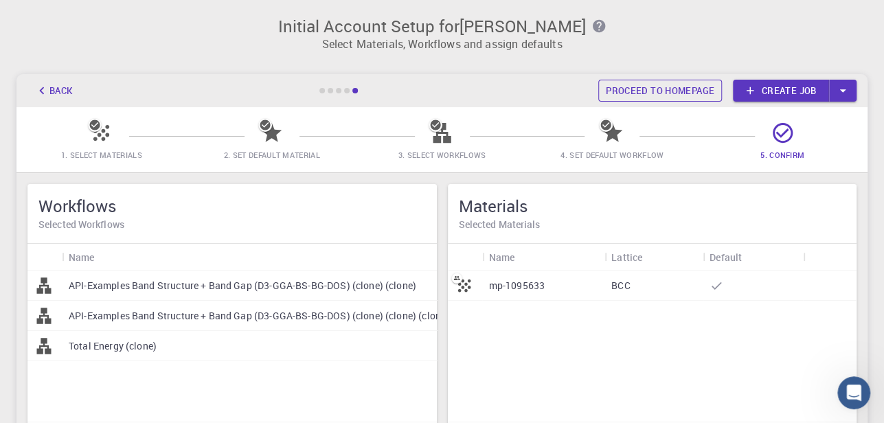
click at [676, 94] on link "Proceed to homepage" at bounding box center [660, 91] width 124 height 22
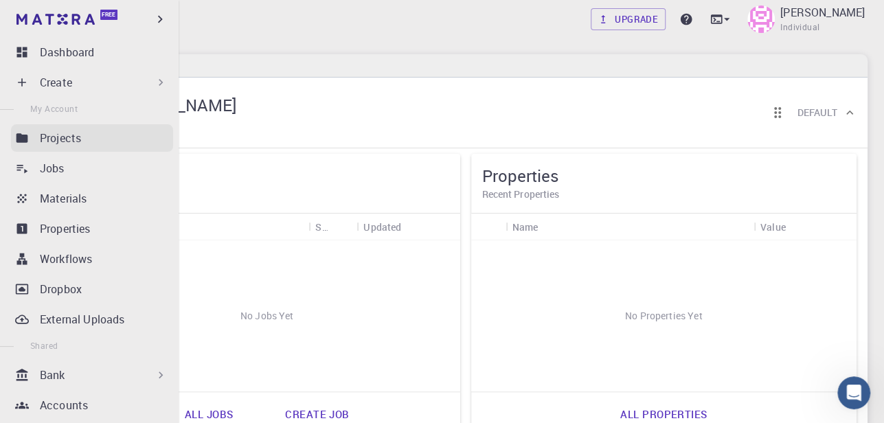
click at [55, 149] on link "Projects" at bounding box center [92, 137] width 162 height 27
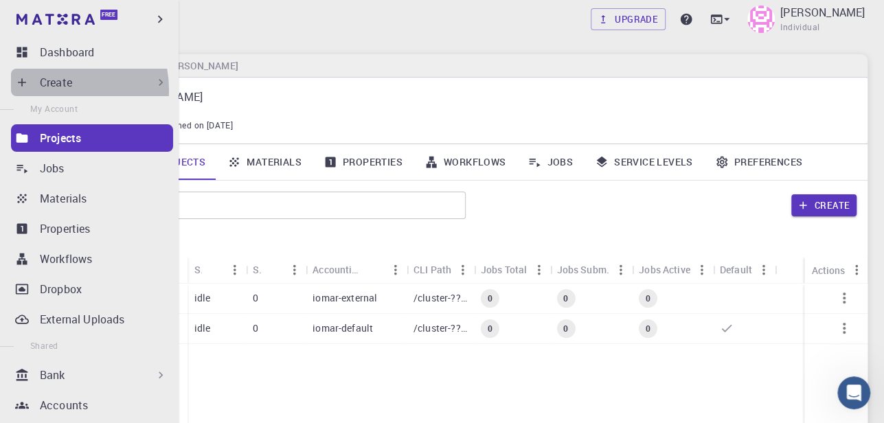
click at [60, 87] on p "Create" at bounding box center [56, 82] width 32 height 16
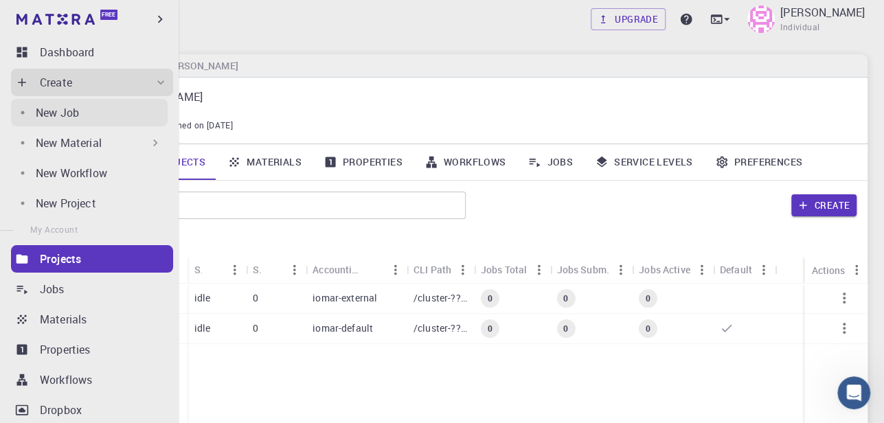
click at [61, 110] on p "New Job" at bounding box center [57, 112] width 43 height 16
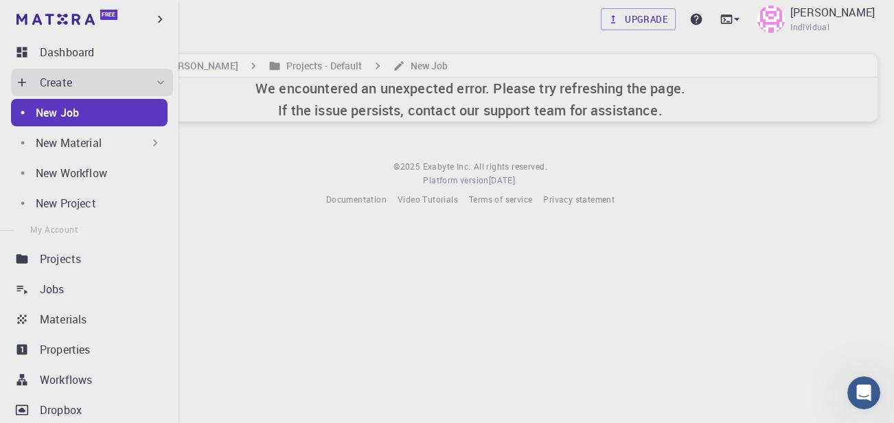
click at [82, 139] on p "New Material" at bounding box center [69, 143] width 66 height 16
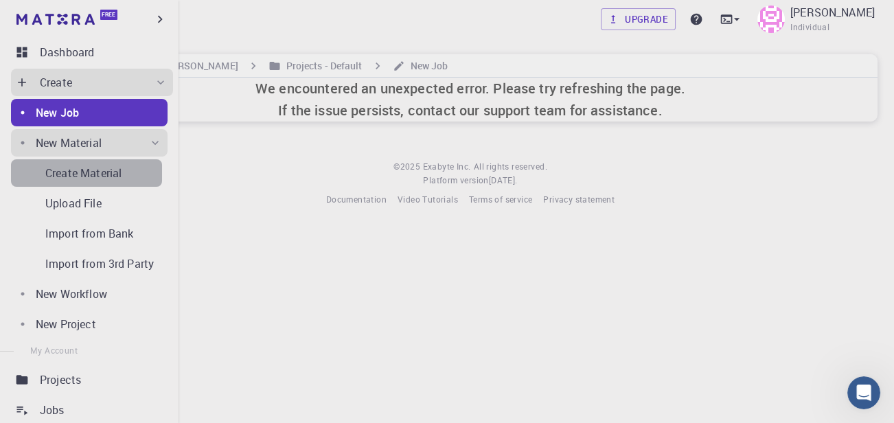
click at [105, 177] on p "Create Material" at bounding box center [83, 173] width 76 height 16
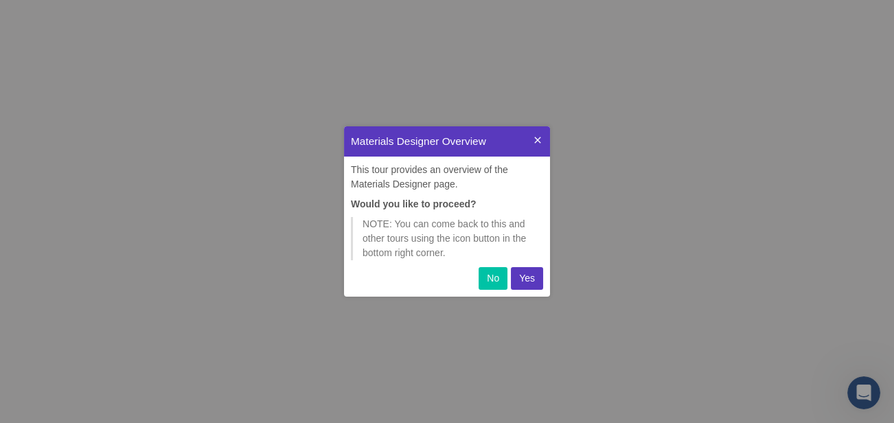
scroll to position [160, 195]
click at [526, 277] on p "Yes" at bounding box center [527, 278] width 16 height 14
